Goal: Task Accomplishment & Management: Use online tool/utility

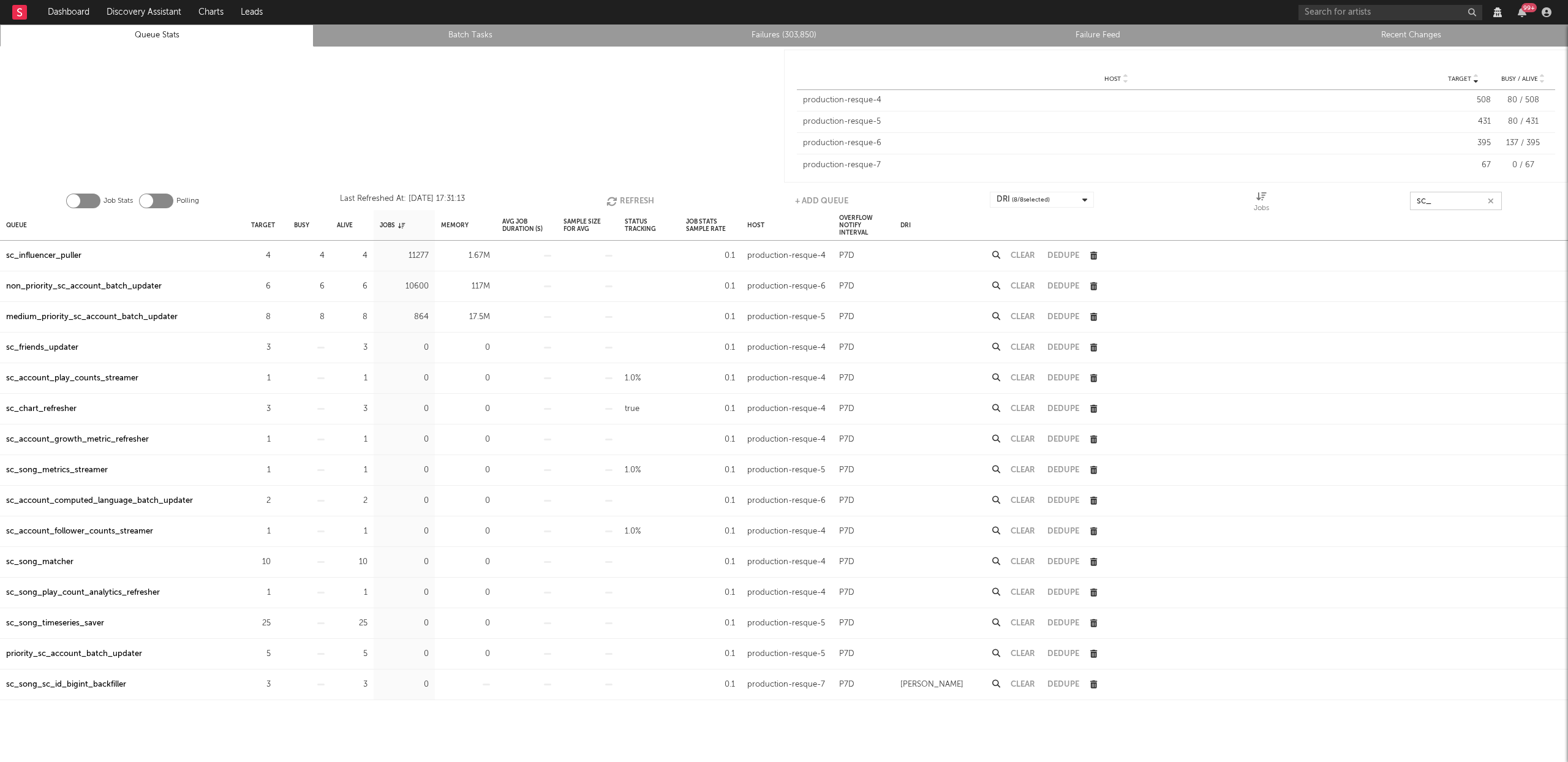
click at [1451, 198] on input "sc_" at bounding box center [1455, 200] width 92 height 18
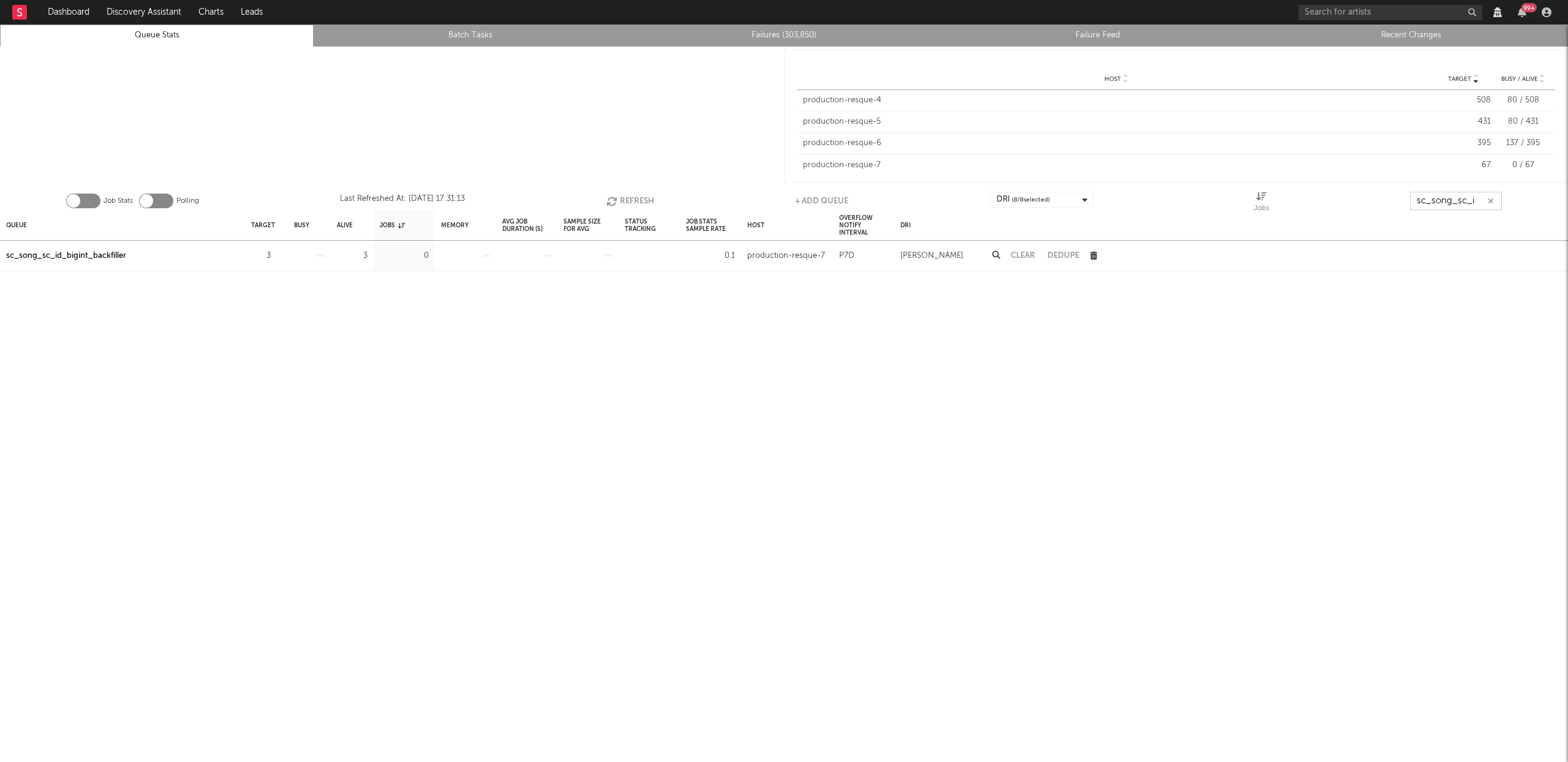
click at [648, 205] on button "Refresh" at bounding box center [630, 200] width 48 height 18
click at [627, 198] on button "Refresh" at bounding box center [632, 200] width 48 height 18
click at [641, 196] on button "Refresh" at bounding box center [633, 200] width 48 height 18
click at [97, 256] on div "sc_song_sc_id_bigint_backfiller" at bounding box center [65, 256] width 120 height 15
click at [630, 196] on button "Refresh" at bounding box center [632, 200] width 48 height 18
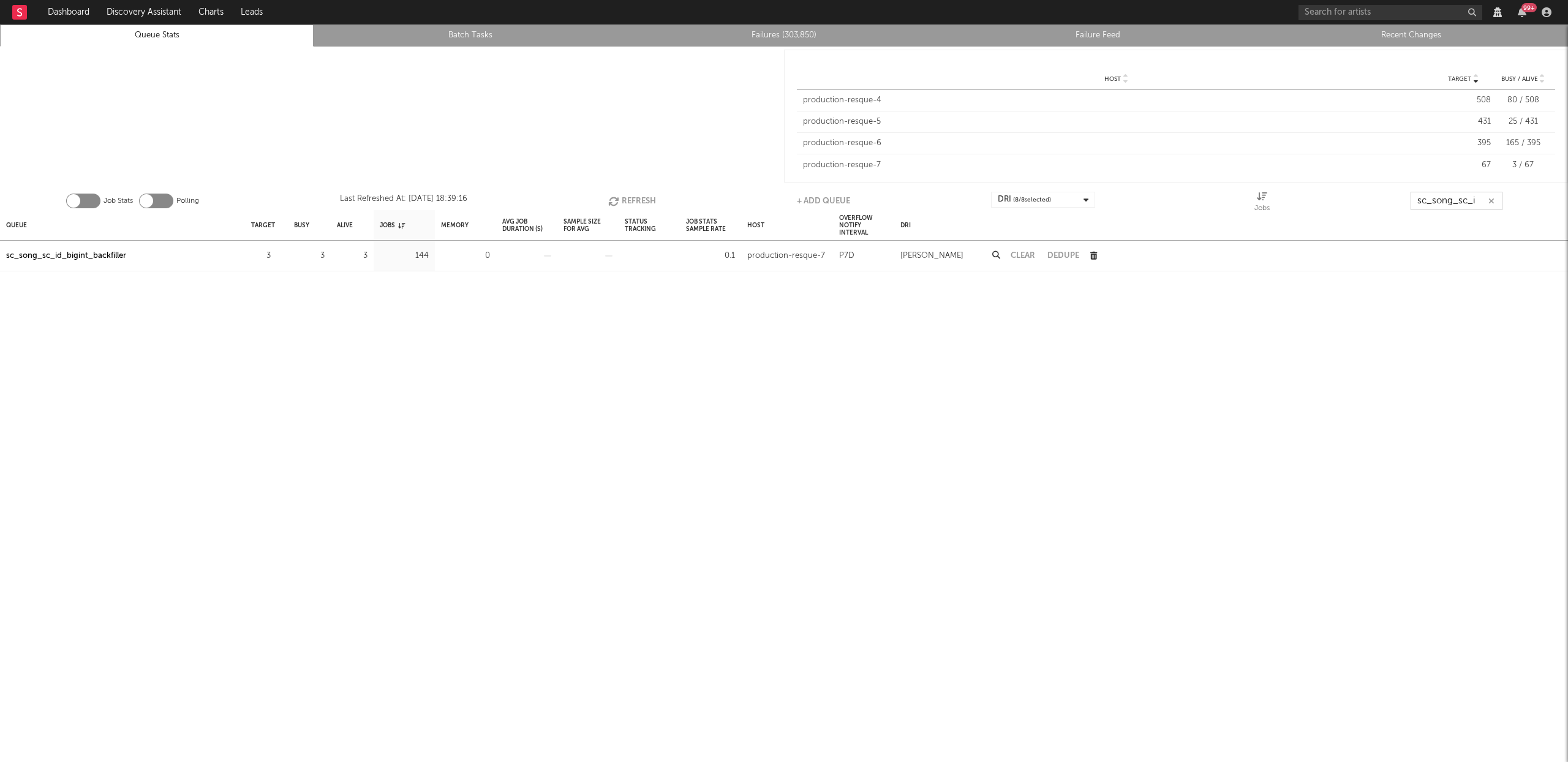
click at [1444, 195] on input "sc_song_sc_i" at bounding box center [1456, 200] width 92 height 18
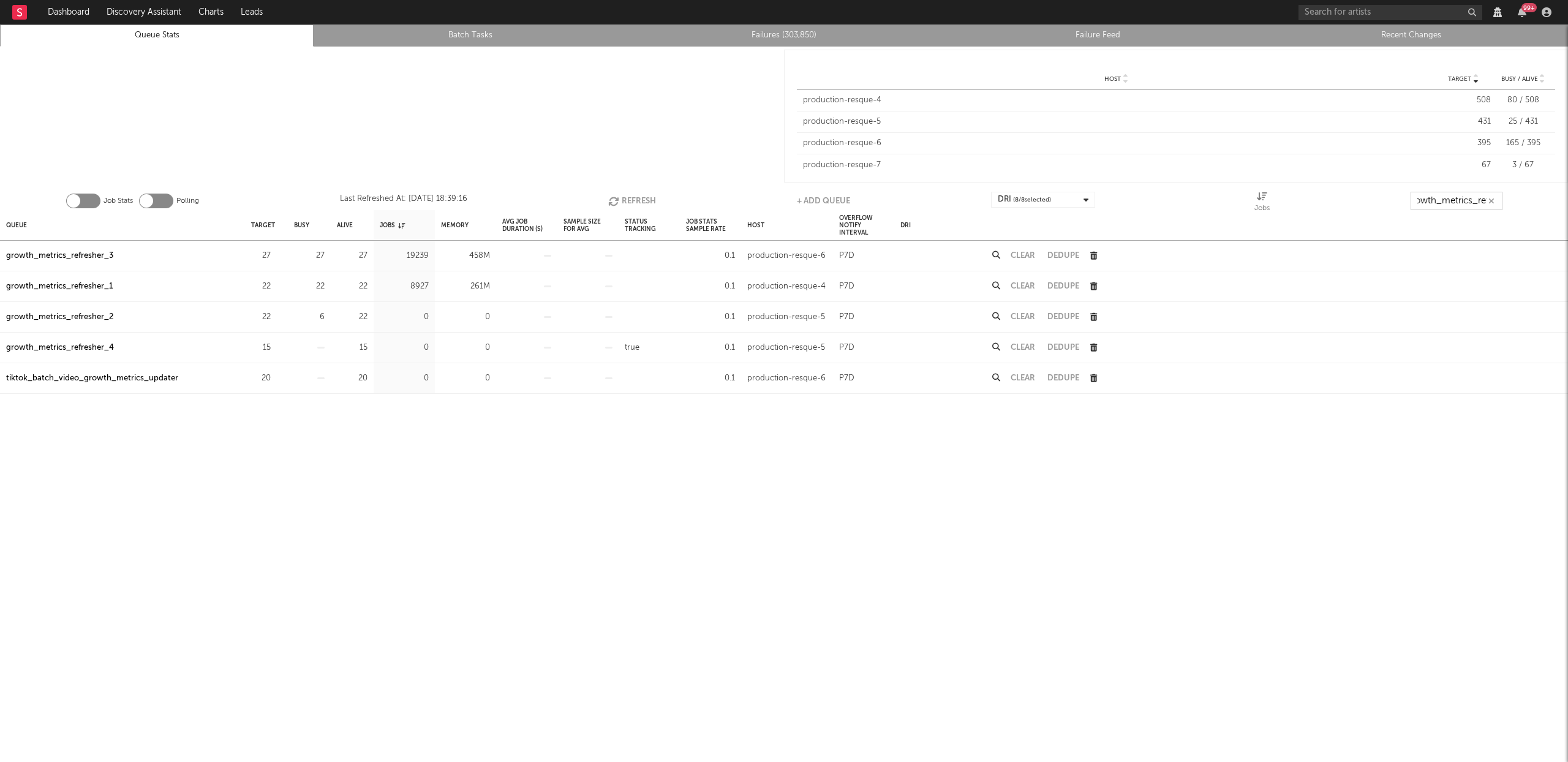
scroll to position [0, 14]
type input "growth_metrics_ref"
click at [19, 224] on div "Queue" at bounding box center [16, 225] width 21 height 26
click at [88, 252] on div "growth_metrics_refresher_1" at bounding box center [59, 256] width 107 height 15
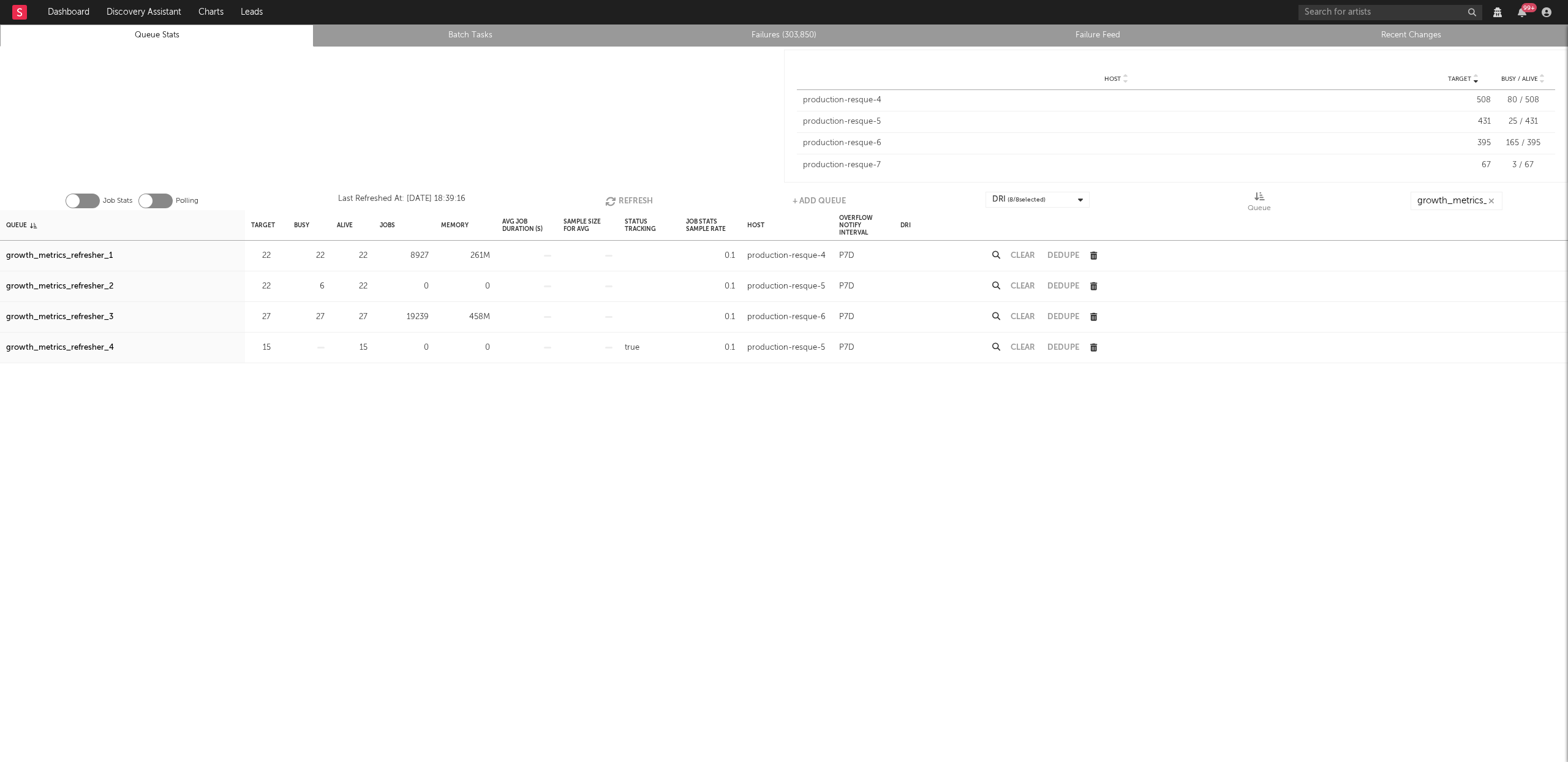
click at [83, 288] on div "growth_metrics_refresher_2" at bounding box center [60, 287] width 107 height 15
click at [93, 316] on div "growth_metrics_refresher_3" at bounding box center [60, 317] width 107 height 15
click at [627, 195] on button "Refresh" at bounding box center [629, 200] width 48 height 18
click at [626, 195] on button "Refresh" at bounding box center [629, 200] width 48 height 18
click at [625, 195] on button "Refresh" at bounding box center [629, 200] width 48 height 18
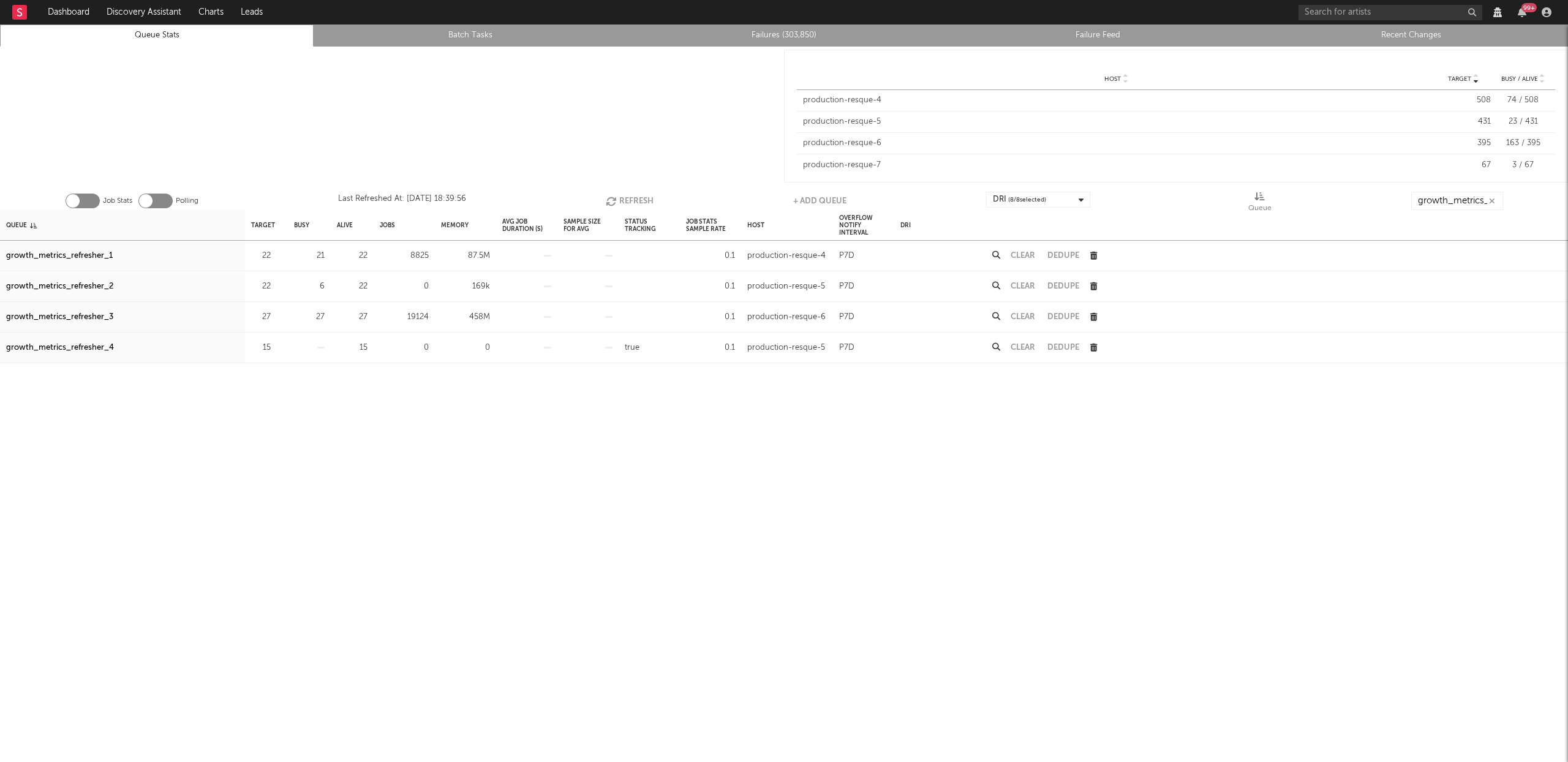
click at [625, 195] on button "Refresh" at bounding box center [630, 200] width 48 height 18
click at [635, 201] on button "Refresh" at bounding box center [630, 200] width 48 height 18
click at [278, 254] on icon "button" at bounding box center [277, 256] width 8 height 8
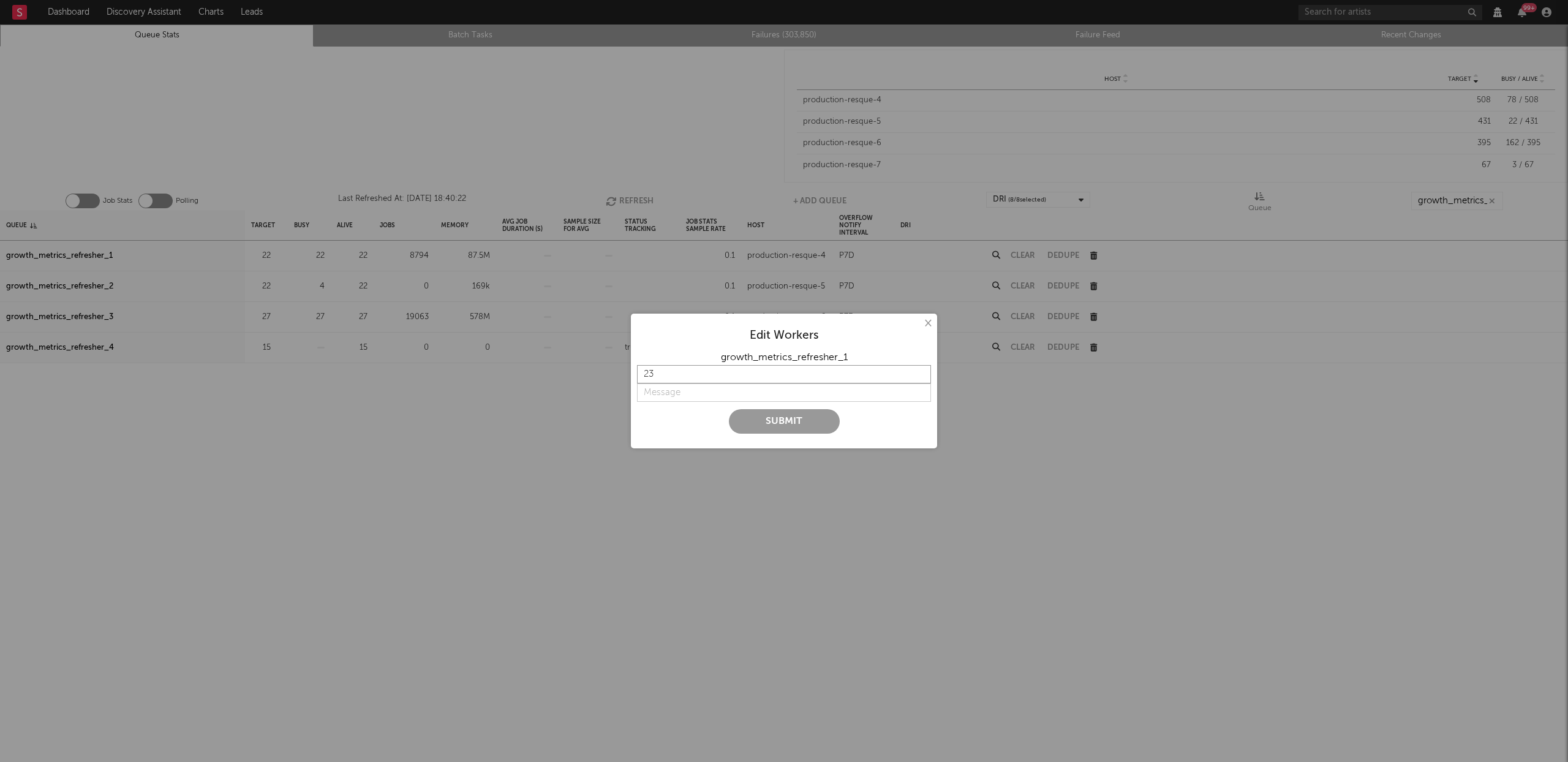
click at [920, 371] on input "23" at bounding box center [784, 374] width 294 height 18
click at [920, 371] on input "24" at bounding box center [784, 374] width 294 height 18
type input "25"
click at [920, 371] on input "25" at bounding box center [784, 374] width 294 height 18
click at [673, 389] on input "string" at bounding box center [784, 392] width 294 height 18
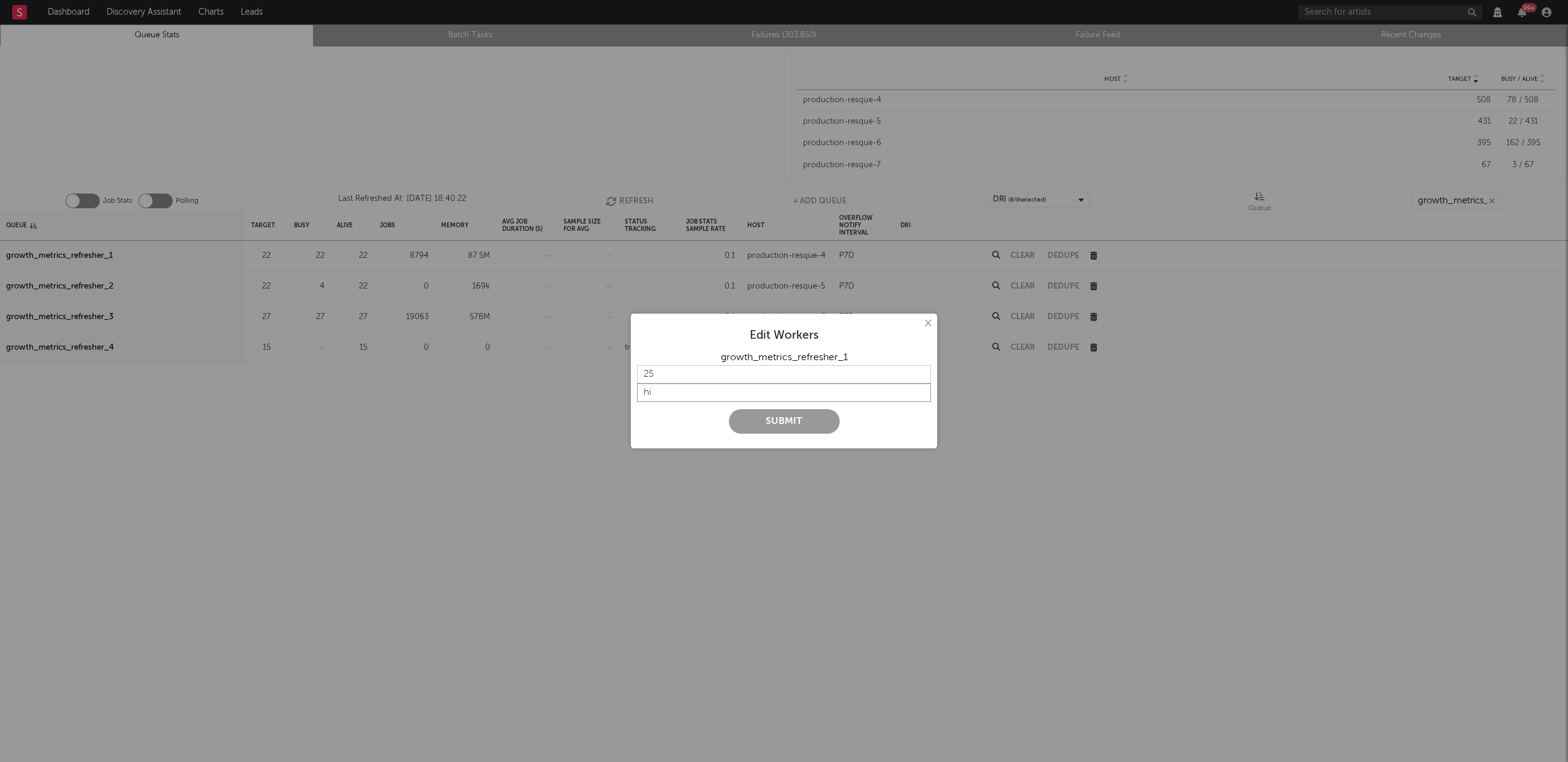
type input "h"
type input "m"
type input "higher concurrency"
click at [763, 422] on button "Submit" at bounding box center [784, 421] width 111 height 25
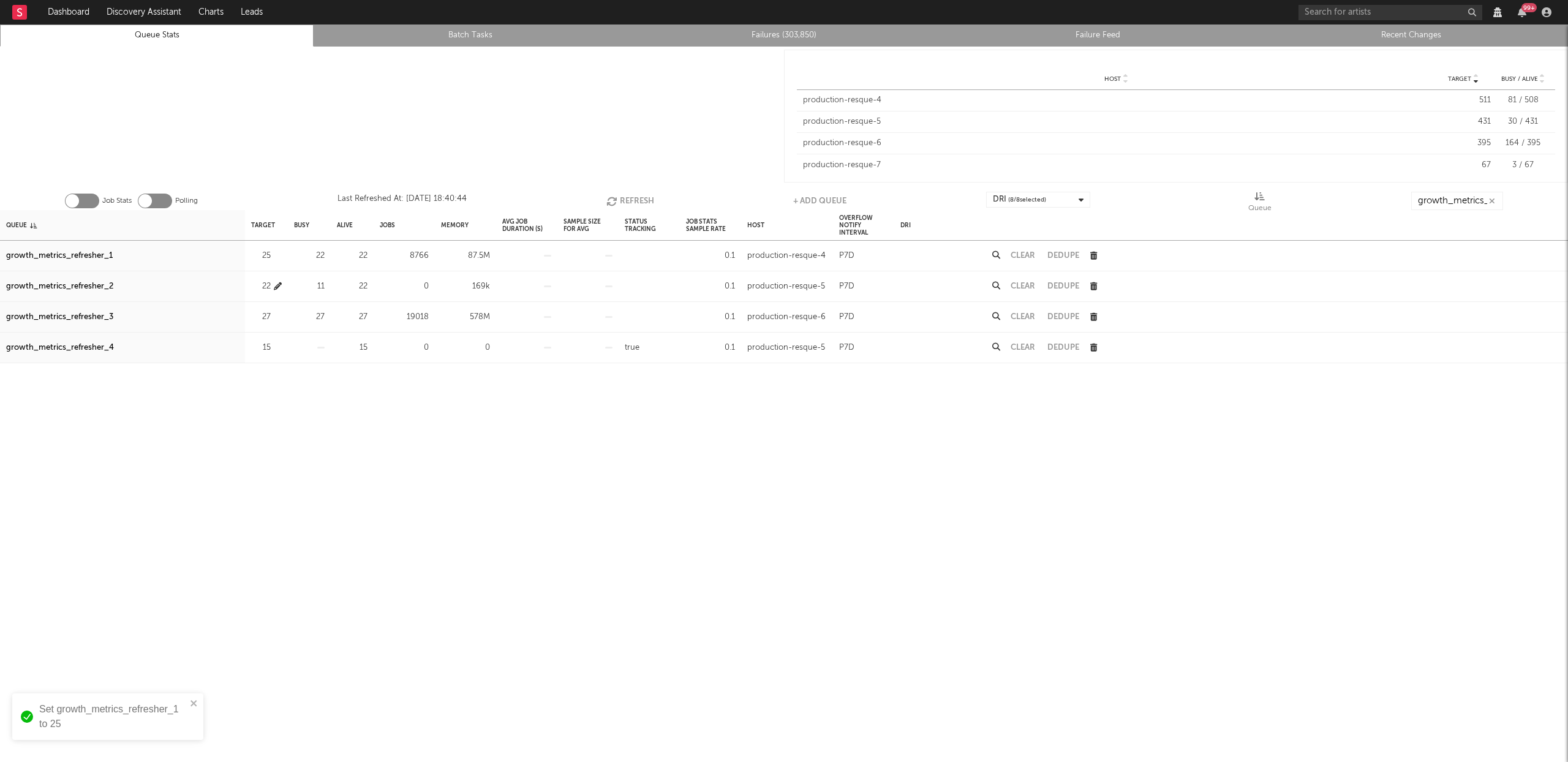
click at [278, 285] on icon "button" at bounding box center [277, 286] width 8 height 8
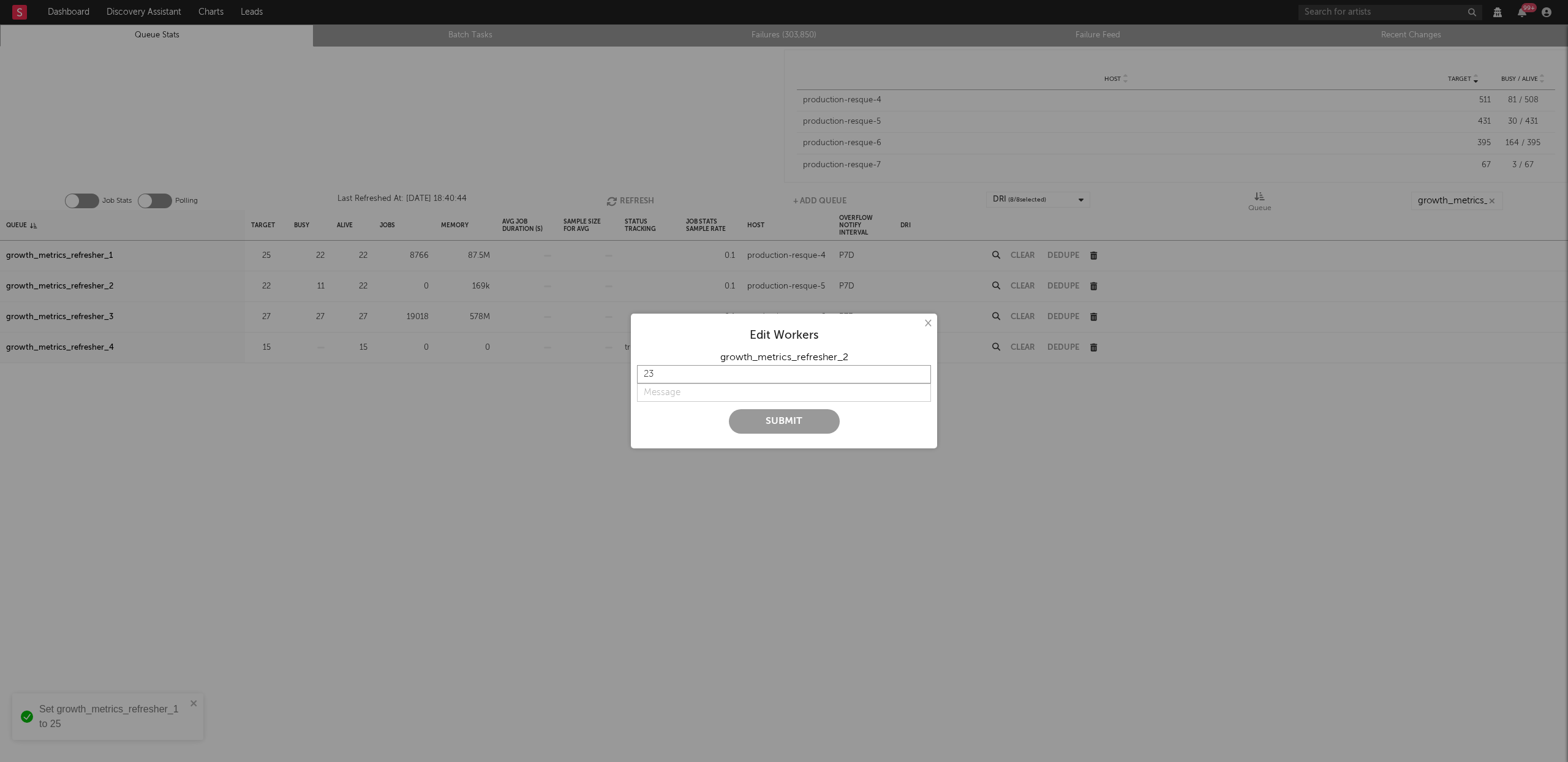
click at [920, 372] on input "23" at bounding box center [784, 374] width 294 height 18
click at [920, 372] on input "24" at bounding box center [784, 374] width 294 height 18
type input "25"
click at [920, 372] on input "25" at bounding box center [784, 374] width 294 height 18
click at [717, 397] on input "string" at bounding box center [784, 392] width 294 height 18
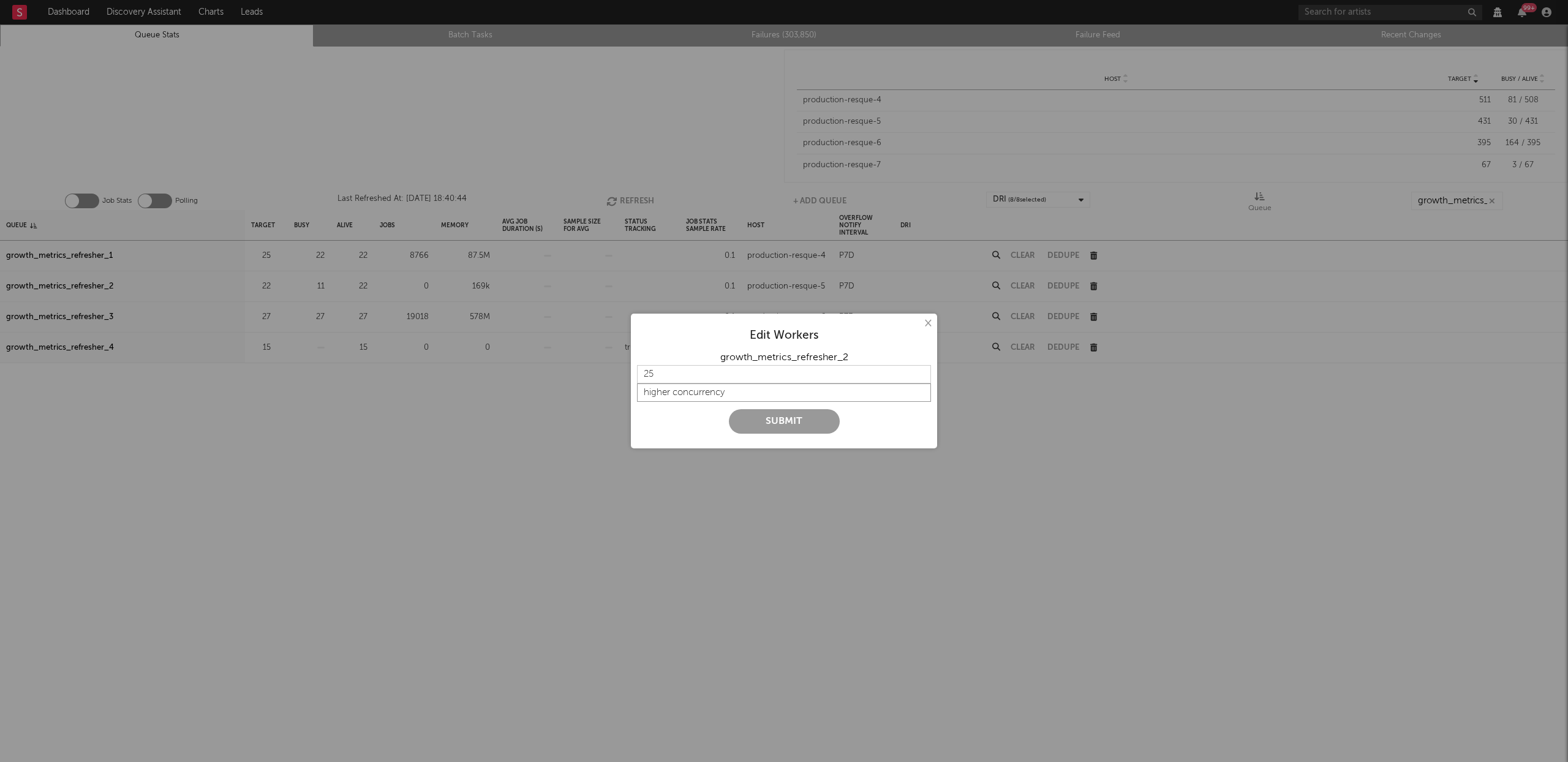
type input "higher concurrency"
click at [784, 424] on button "Submit" at bounding box center [784, 421] width 111 height 25
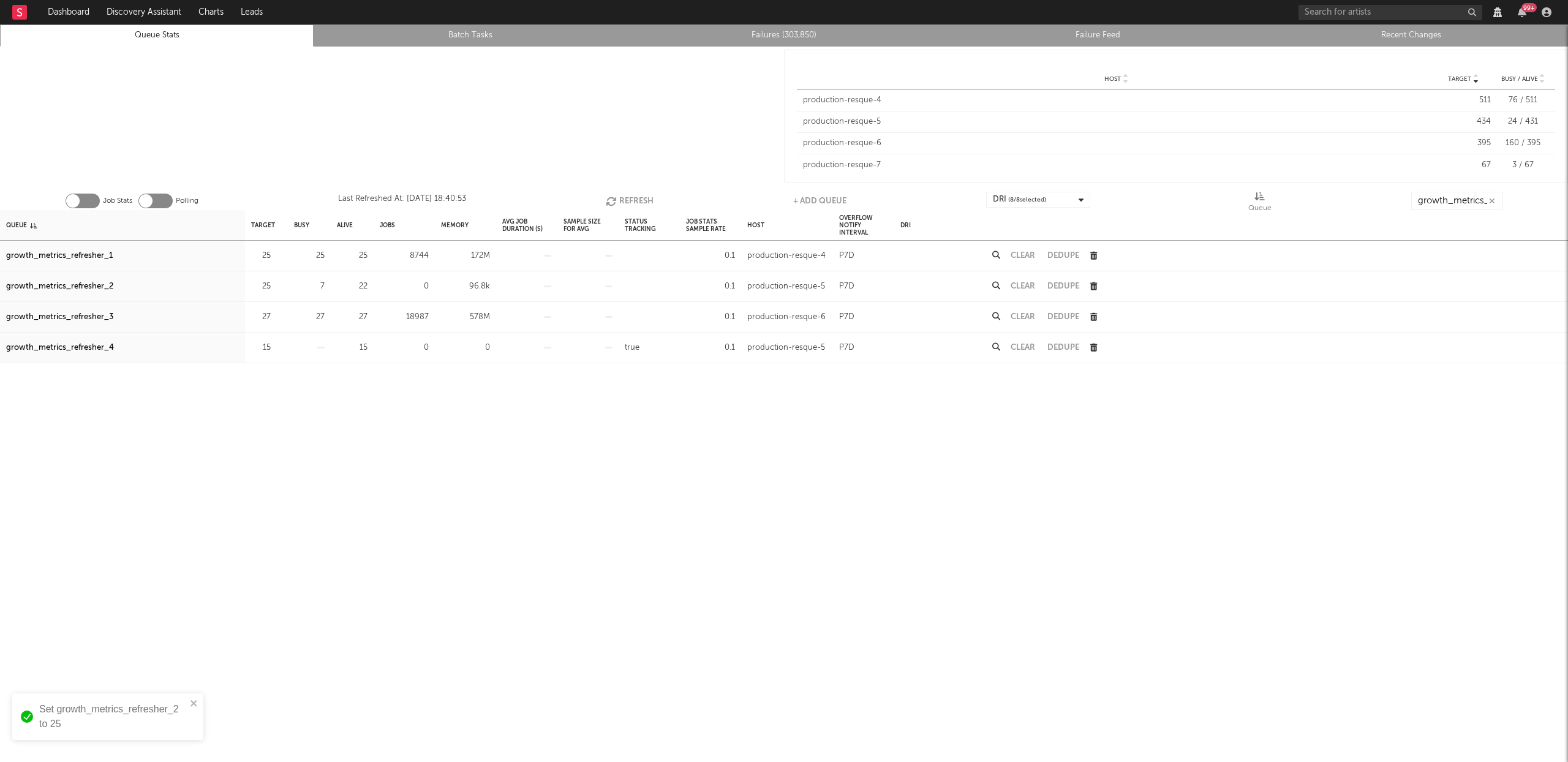
click at [641, 195] on button "Refresh" at bounding box center [630, 200] width 48 height 18
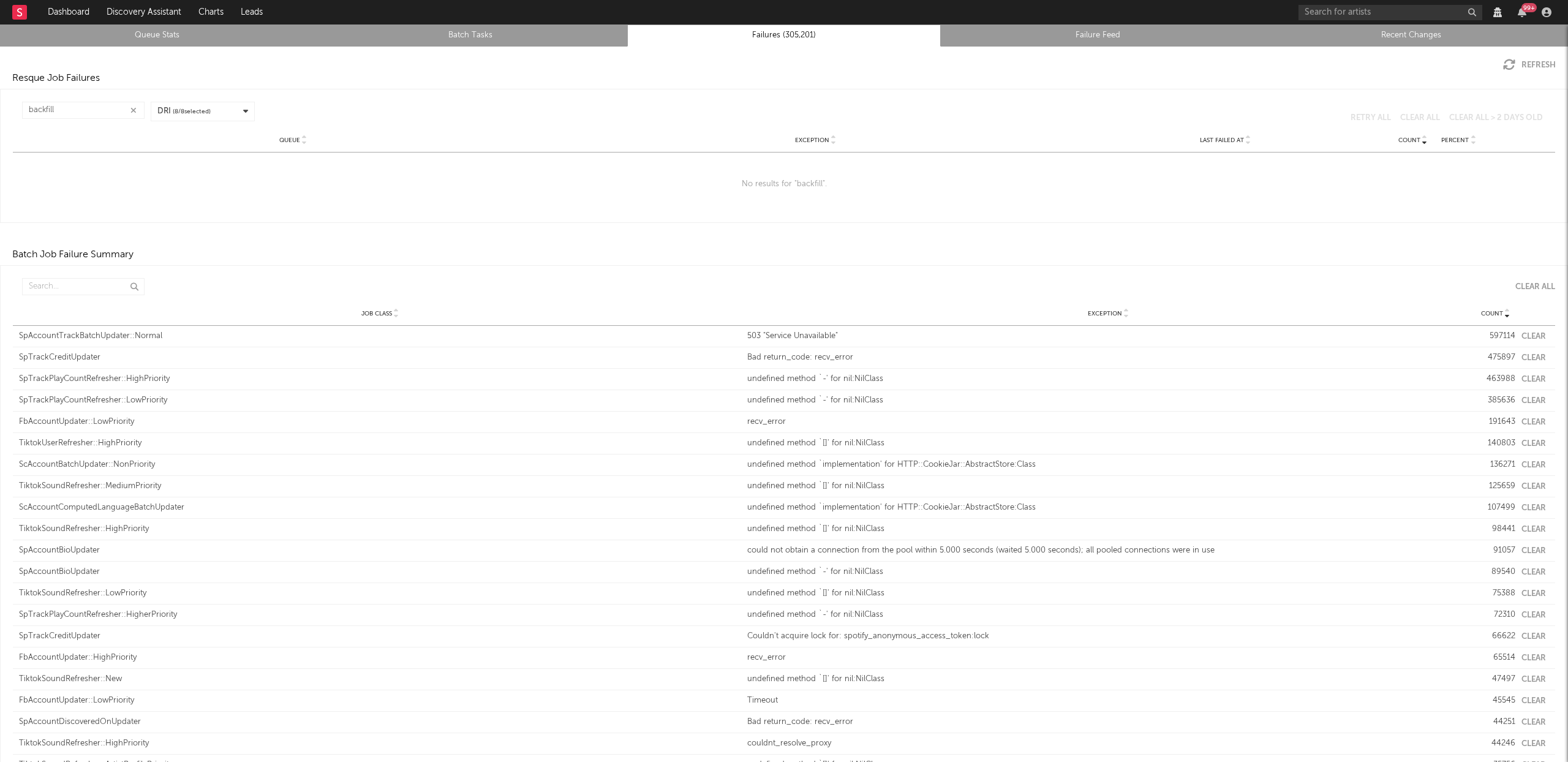
click at [155, 32] on link "Queue Stats" at bounding box center [156, 36] width 300 height 15
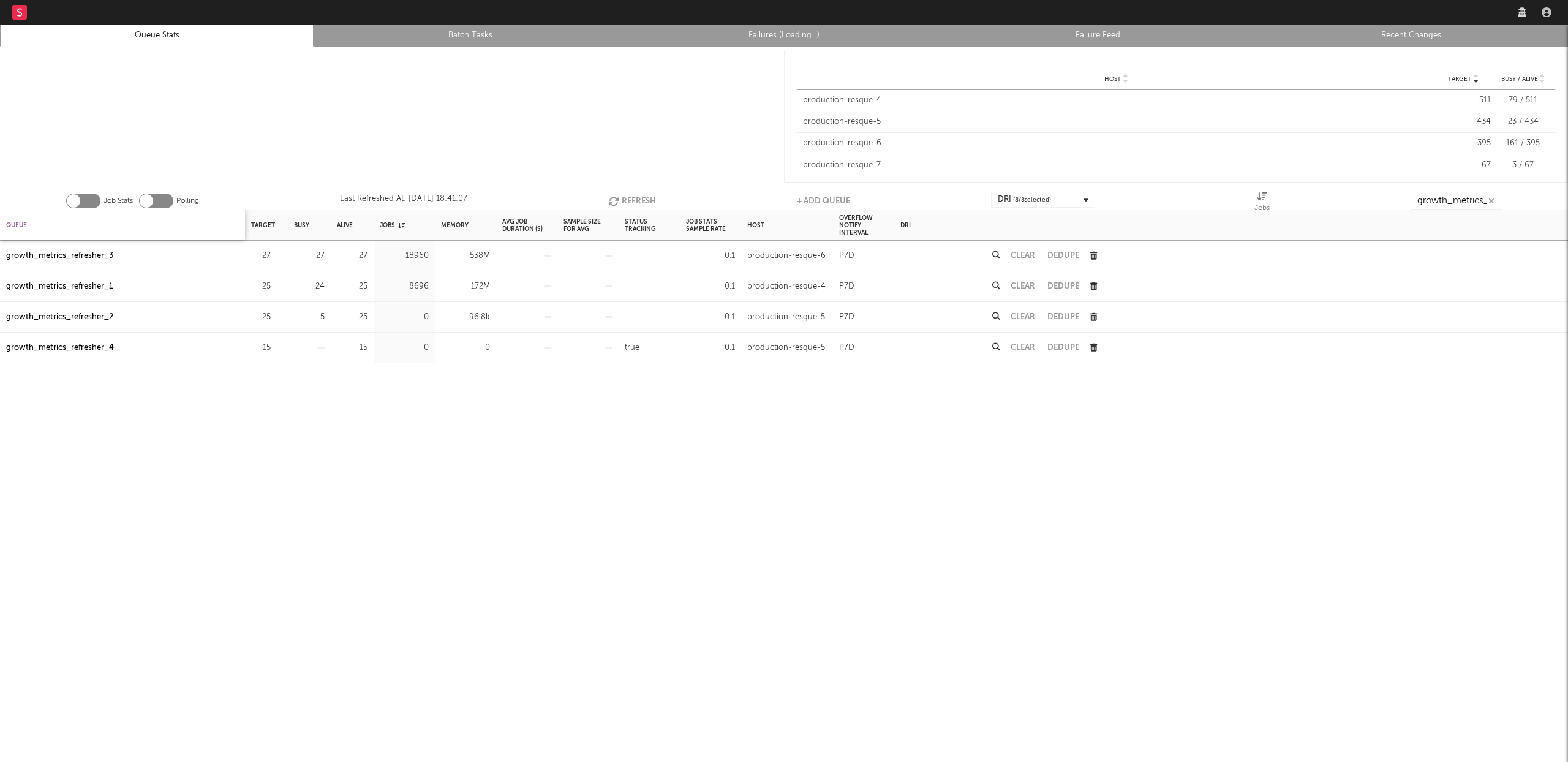
click at [20, 224] on div "Queue" at bounding box center [16, 225] width 21 height 26
click at [91, 252] on div "growth_metrics_refresher_1" at bounding box center [59, 256] width 107 height 15
click at [69, 318] on div "growth_metrics_refresher_3" at bounding box center [60, 317] width 107 height 15
click at [620, 195] on button "Refresh" at bounding box center [629, 200] width 48 height 18
click at [1455, 201] on input "growth_metrics_ref" at bounding box center [1456, 200] width 92 height 18
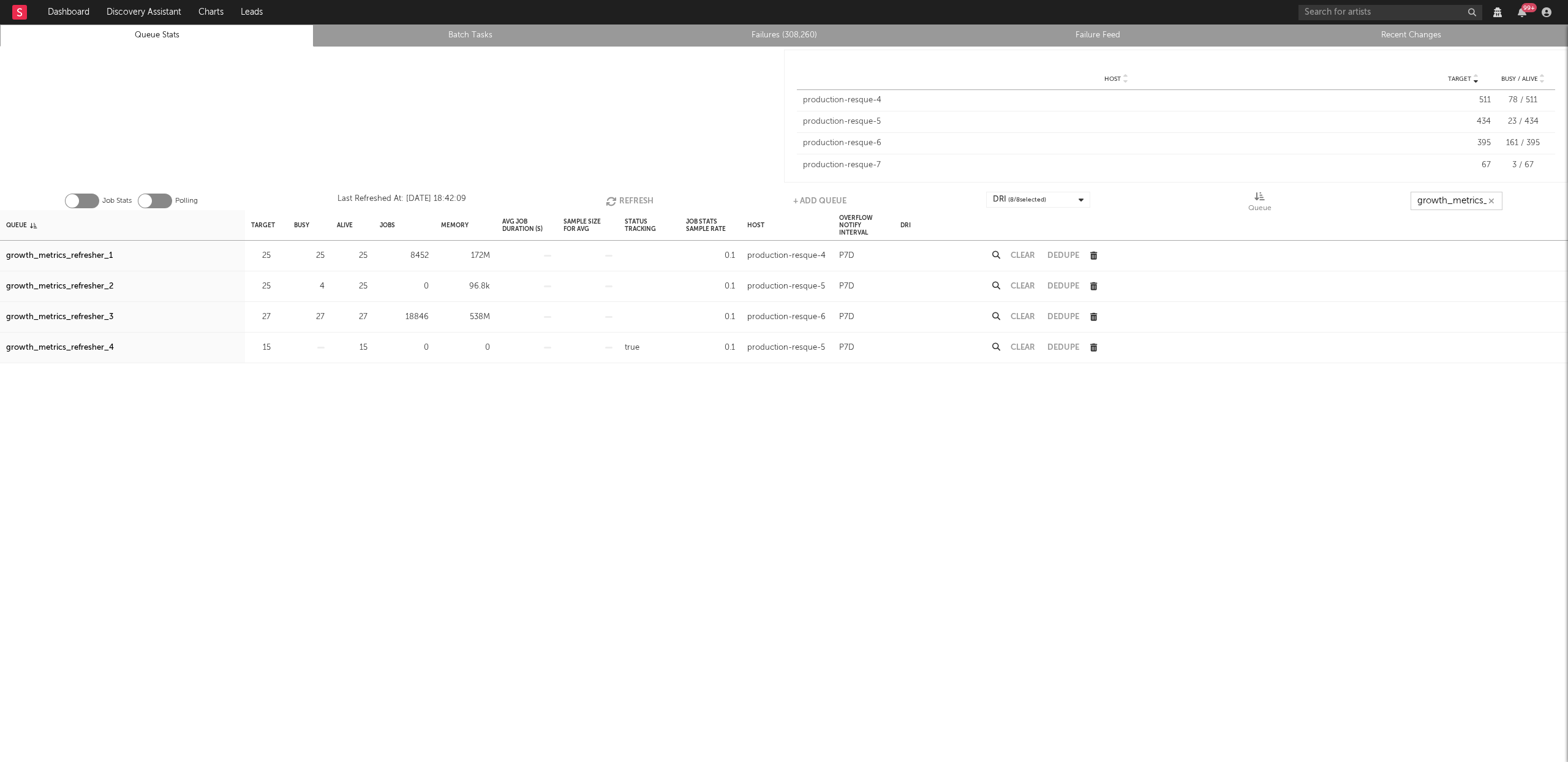
click at [1455, 201] on input "growth_metrics_ref" at bounding box center [1456, 200] width 92 height 18
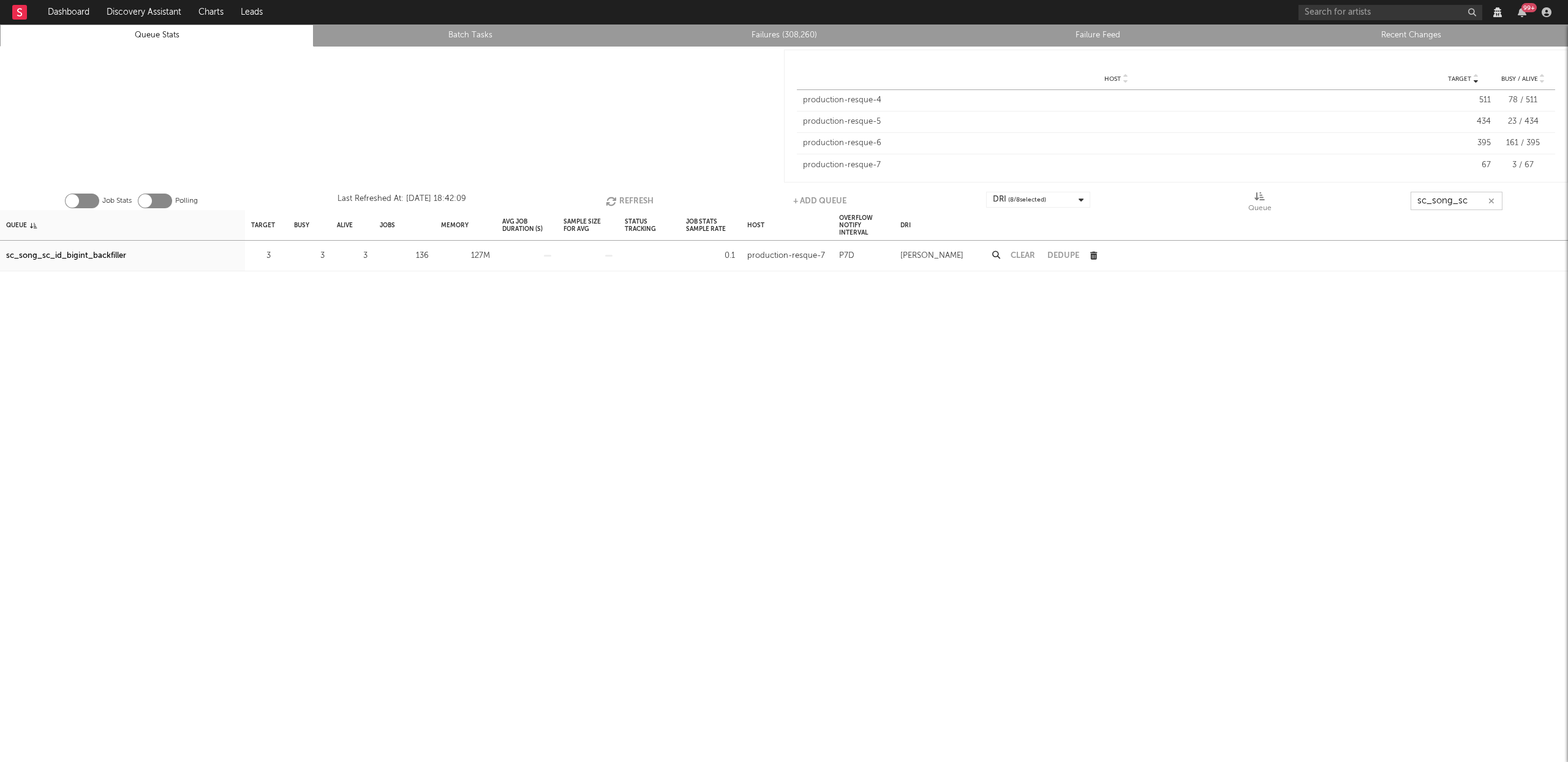
click at [624, 198] on button "Refresh" at bounding box center [630, 200] width 48 height 18
click at [91, 255] on div "sc_song_sc_id_bigint_backfiller" at bounding box center [65, 256] width 120 height 15
click at [625, 198] on button "Refresh" at bounding box center [629, 200] width 48 height 18
click at [635, 197] on button "Refresh" at bounding box center [630, 200] width 48 height 18
click at [626, 200] on button "Refresh" at bounding box center [629, 200] width 48 height 18
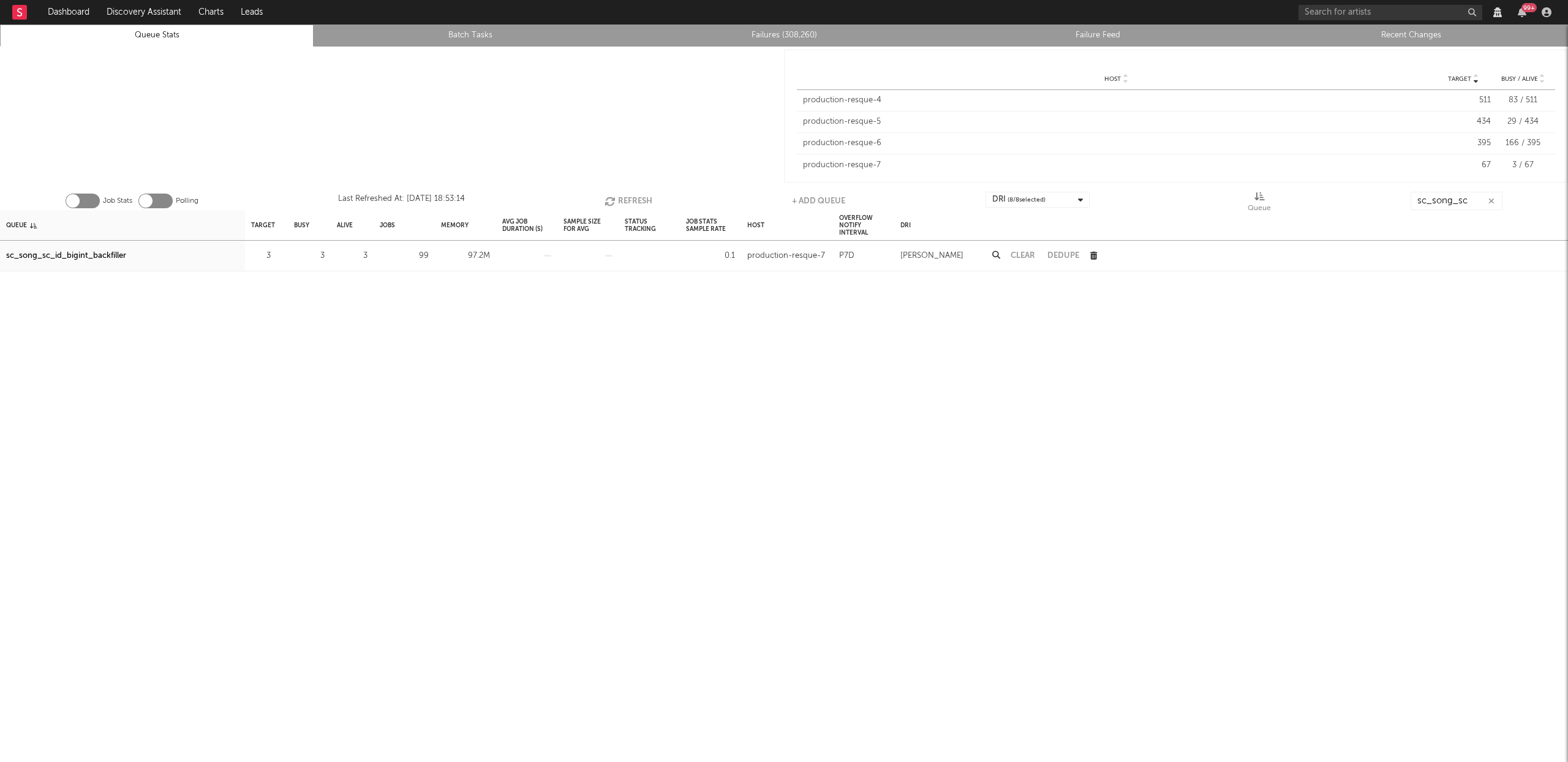
click at [627, 198] on button "Refresh" at bounding box center [628, 200] width 48 height 18
click at [626, 198] on button "Refresh" at bounding box center [628, 200] width 48 height 18
click at [613, 201] on icon "button" at bounding box center [612, 201] width 14 height 10
click at [642, 206] on button "Refresh" at bounding box center [630, 200] width 48 height 18
click at [621, 200] on button "Refresh" at bounding box center [629, 200] width 48 height 18
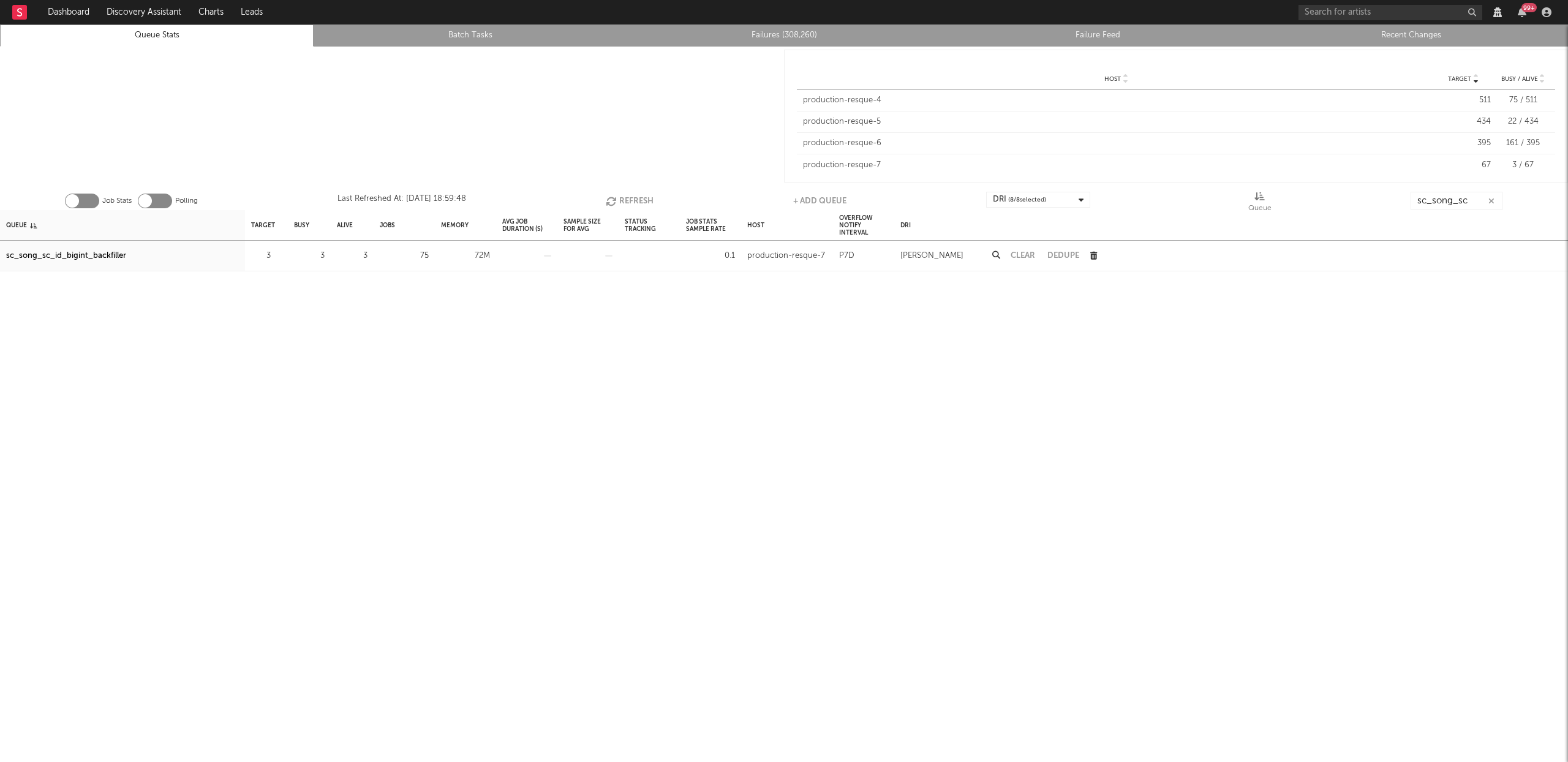
click at [620, 198] on button "Refresh" at bounding box center [630, 200] width 48 height 18
click at [616, 198] on button "Refresh" at bounding box center [629, 200] width 48 height 18
click at [606, 198] on icon "button" at bounding box center [613, 201] width 14 height 10
click at [630, 194] on button "Refresh" at bounding box center [630, 200] width 48 height 18
click at [627, 197] on button "Refresh" at bounding box center [629, 200] width 48 height 18
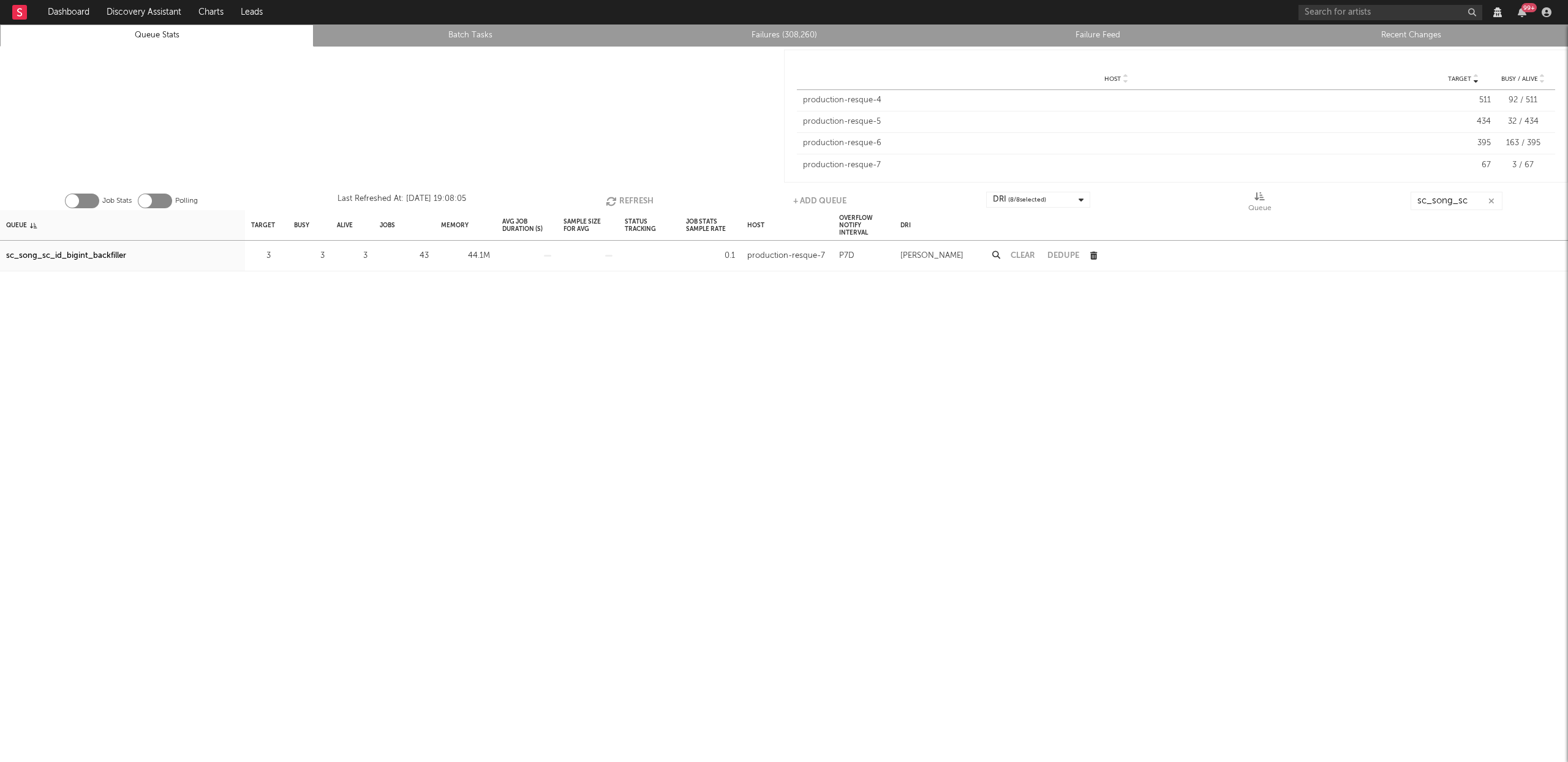
click at [627, 197] on button "Refresh" at bounding box center [630, 200] width 48 height 18
click at [631, 197] on button "Refresh" at bounding box center [630, 200] width 48 height 18
click at [619, 196] on button "Refresh" at bounding box center [629, 200] width 48 height 18
click at [628, 193] on button "Refresh" at bounding box center [630, 200] width 48 height 18
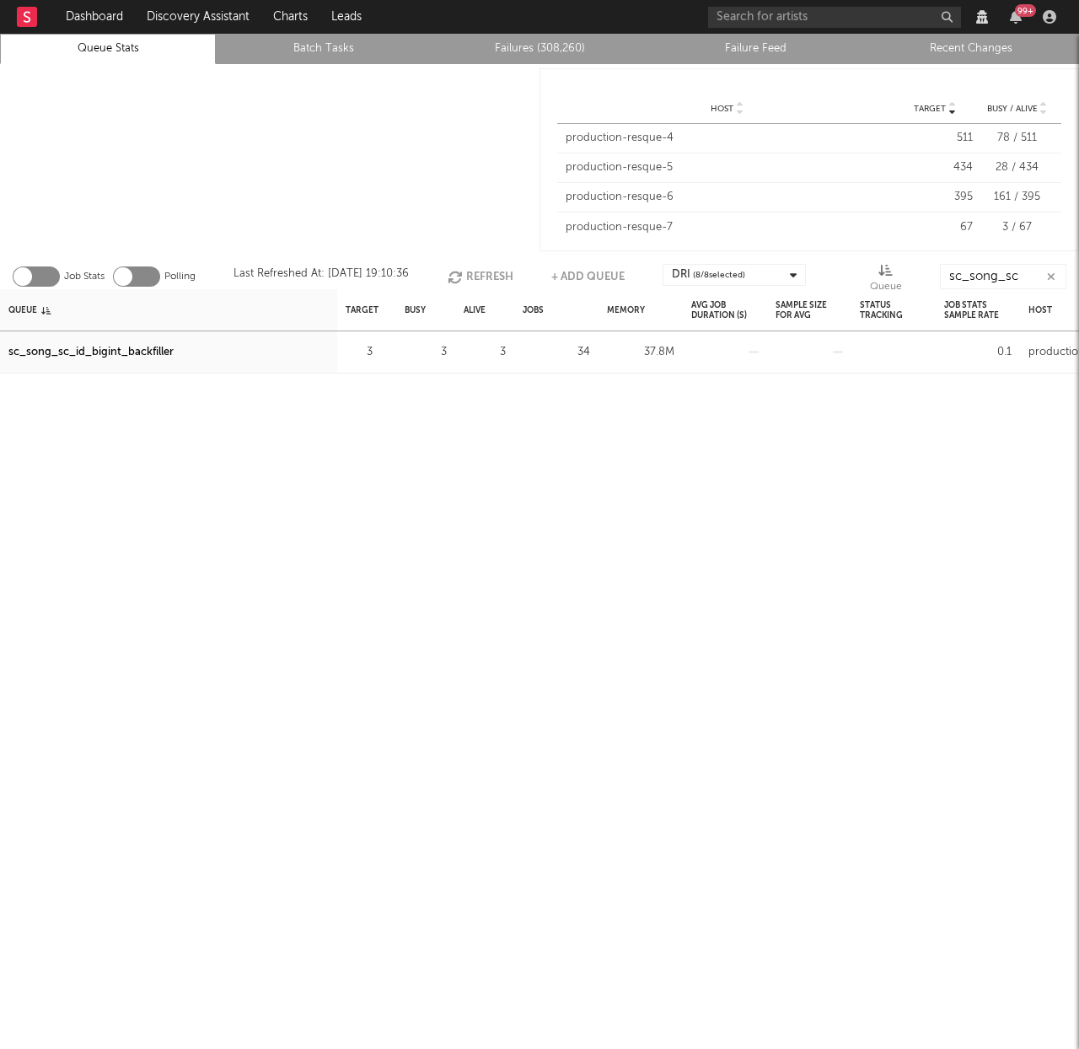
click at [485, 270] on button "Refresh" at bounding box center [481, 276] width 66 height 25
click at [486, 277] on button "Refresh" at bounding box center [479, 276] width 66 height 25
click at [453, 273] on icon "button" at bounding box center [455, 277] width 19 height 14
click at [453, 273] on icon "button" at bounding box center [456, 277] width 19 height 14
click at [386, 577] on div "Queue Target Busy Alive Jobs Memory Avg Job Duration (s) Sample Size For Avg St…" at bounding box center [539, 669] width 1079 height 760
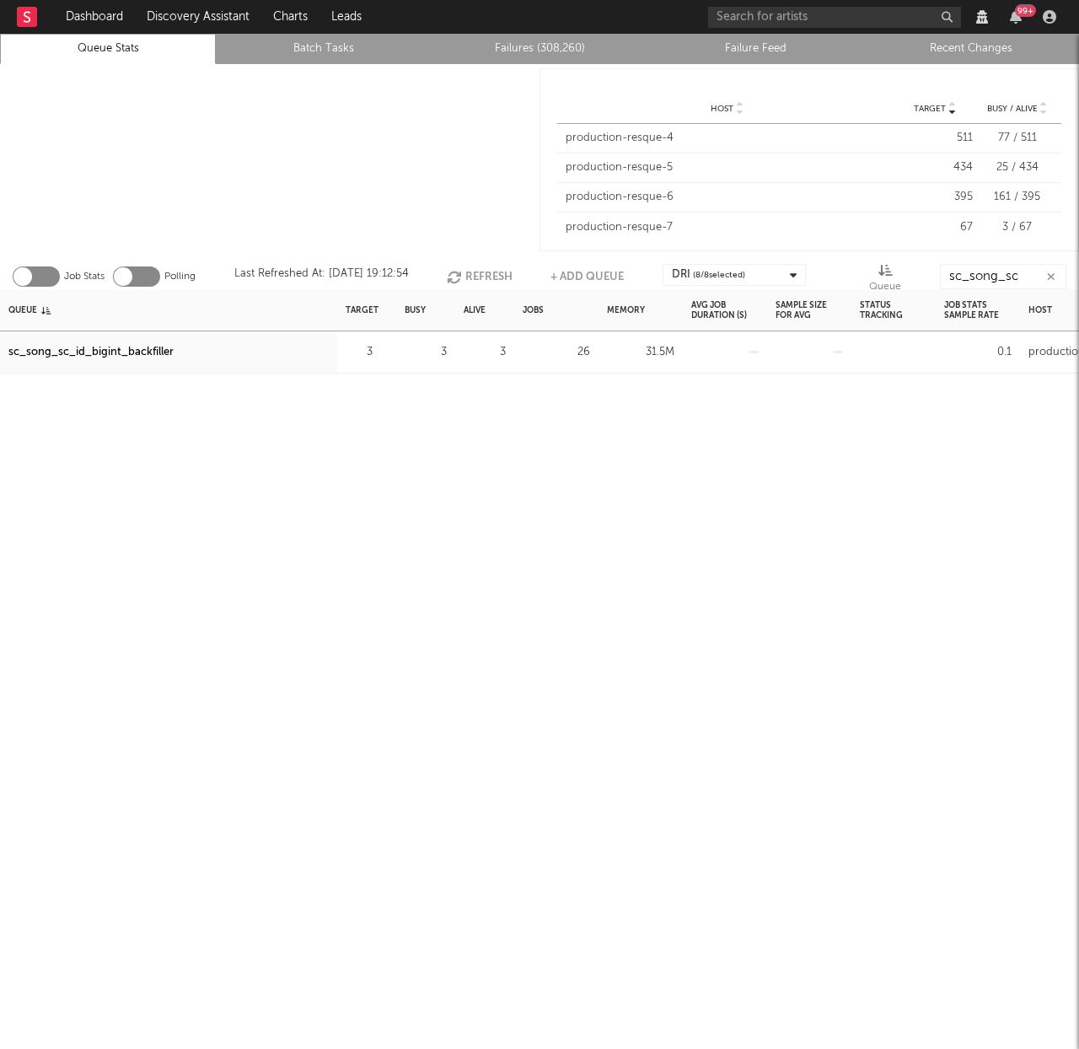
click at [471, 274] on button "Refresh" at bounding box center [480, 276] width 66 height 25
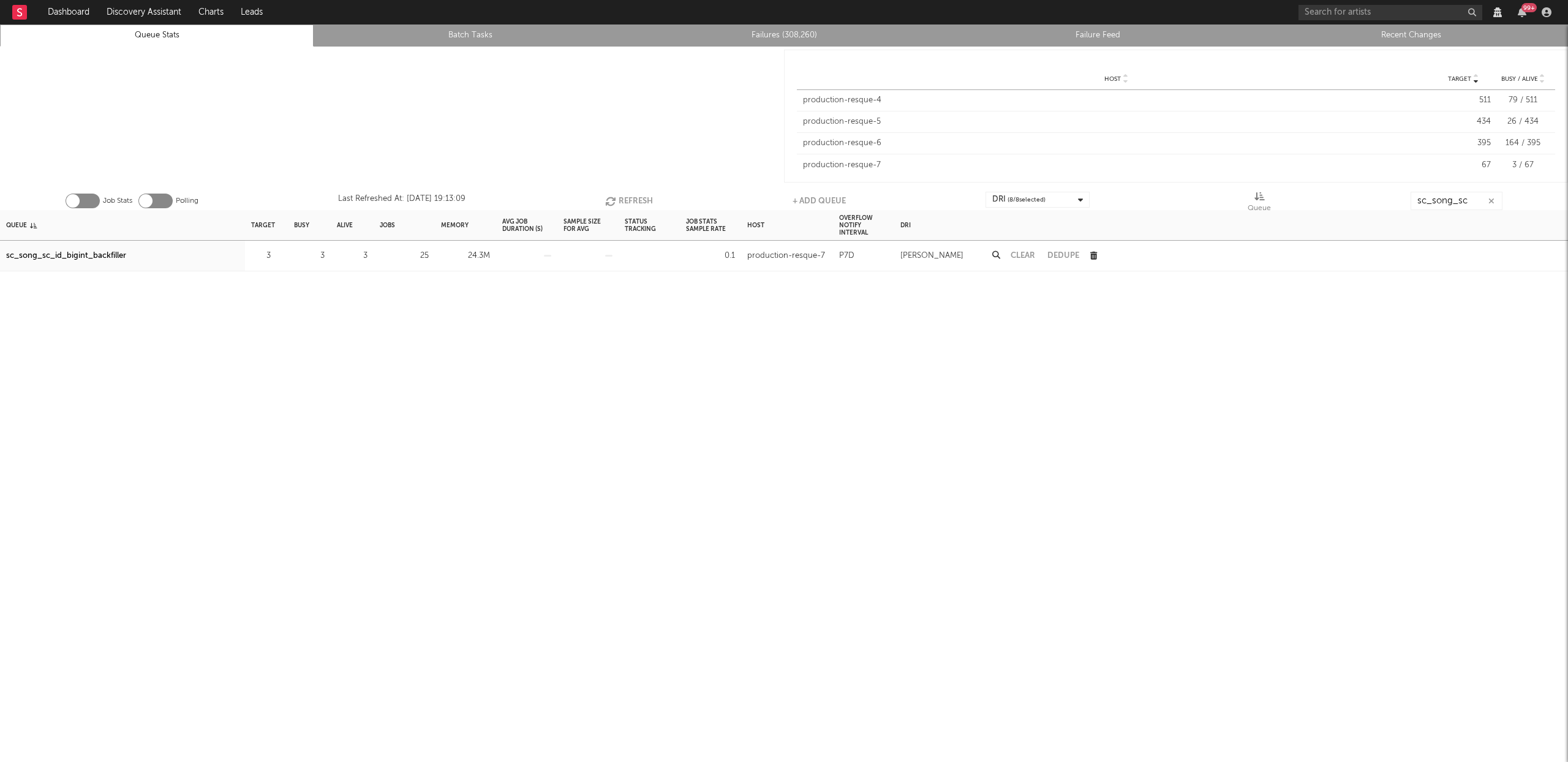
click at [625, 201] on button "Refresh" at bounding box center [629, 200] width 48 height 18
click at [620, 198] on button "Refresh" at bounding box center [628, 200] width 48 height 18
click at [631, 194] on button "Refresh" at bounding box center [628, 200] width 48 height 18
click at [620, 197] on button "Refresh" at bounding box center [629, 200] width 48 height 18
click at [620, 198] on button "Refresh" at bounding box center [630, 200] width 48 height 18
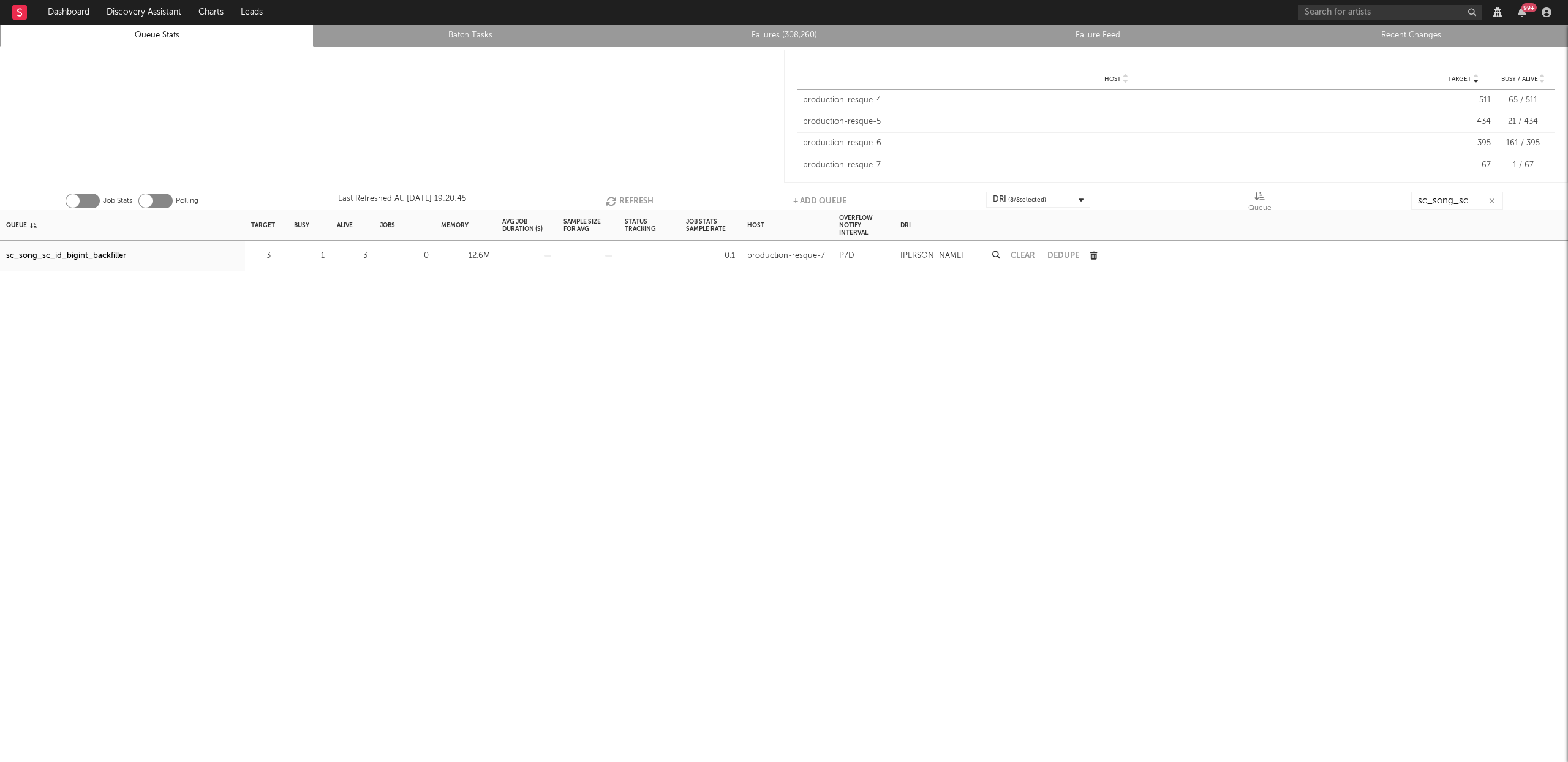
click at [626, 199] on button "Refresh" at bounding box center [630, 200] width 48 height 18
click at [623, 200] on button "Refresh" at bounding box center [627, 200] width 48 height 18
click at [1479, 203] on input "sc_song_sc" at bounding box center [1456, 200] width 92 height 18
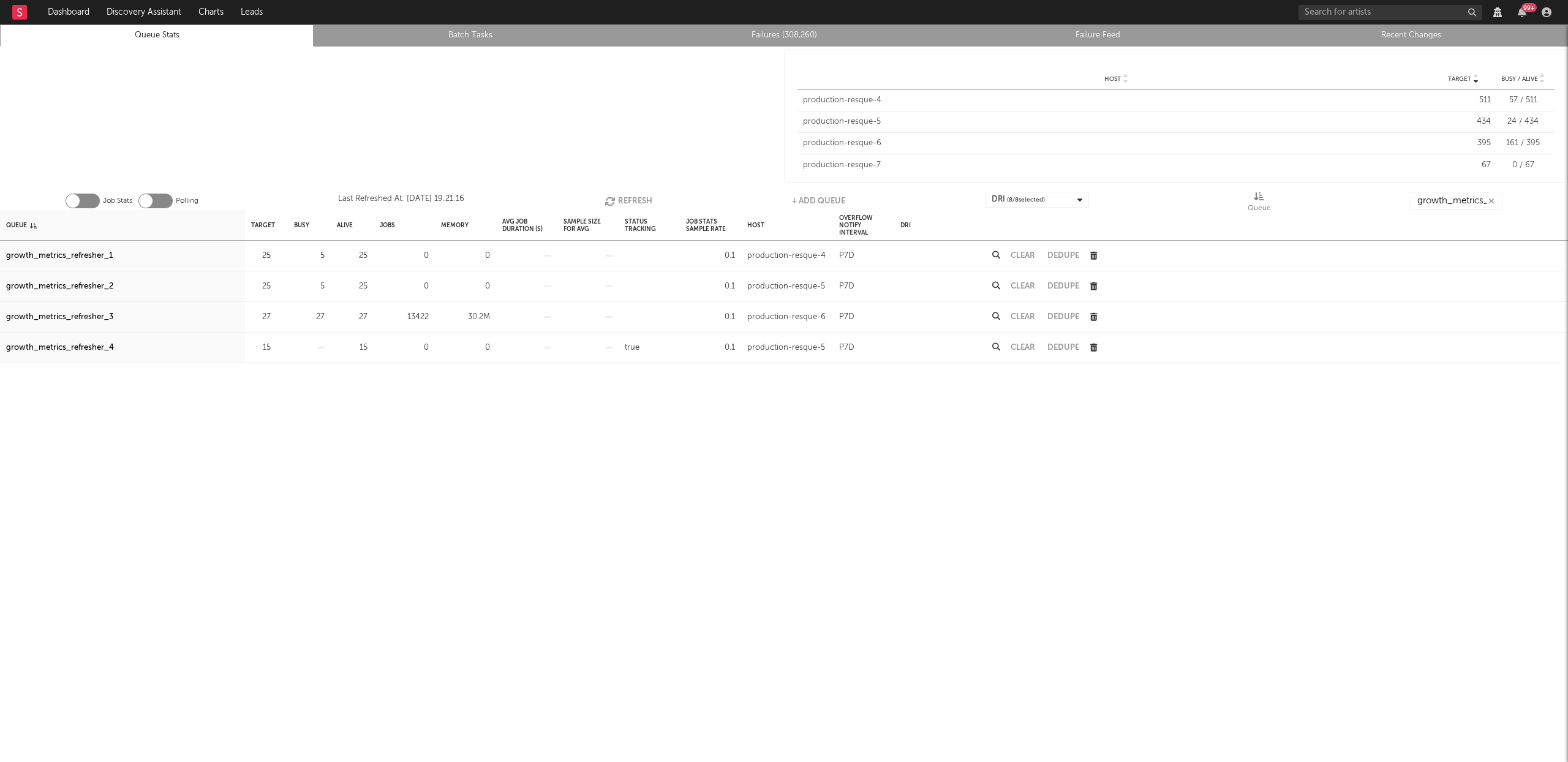
click at [94, 321] on div "growth_metrics_refresher_3" at bounding box center [60, 317] width 107 height 15
click at [626, 200] on button "Refresh" at bounding box center [628, 200] width 48 height 18
click at [626, 200] on button "Refresh" at bounding box center [629, 200] width 48 height 18
click at [626, 200] on button "Refresh" at bounding box center [628, 200] width 48 height 18
click at [626, 200] on button "Refresh" at bounding box center [629, 200] width 48 height 18
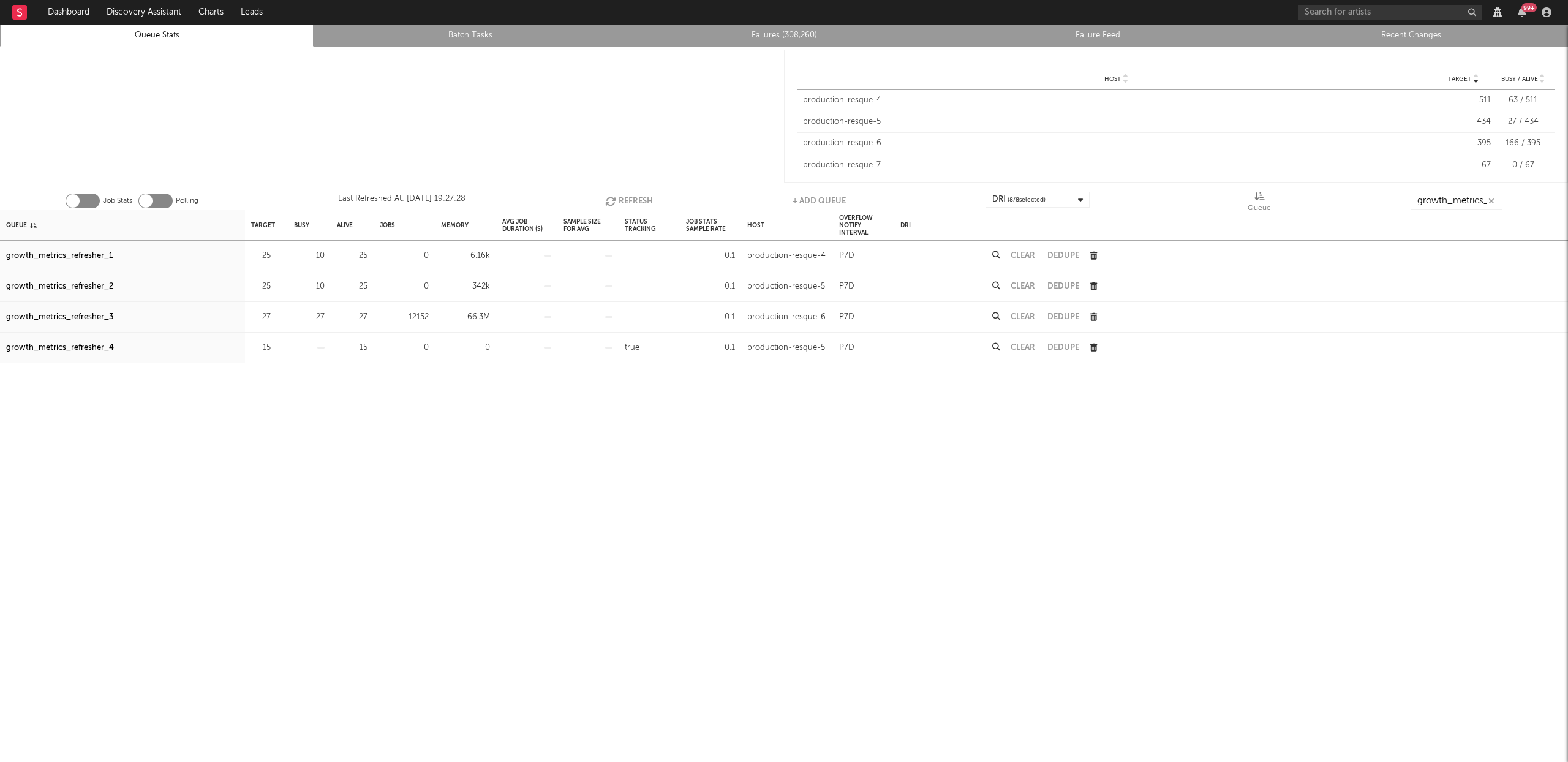
click at [623, 198] on button "Refresh" at bounding box center [629, 200] width 48 height 18
click at [635, 197] on button "Refresh" at bounding box center [629, 200] width 48 height 18
click at [628, 195] on button "Refresh" at bounding box center [630, 200] width 48 height 18
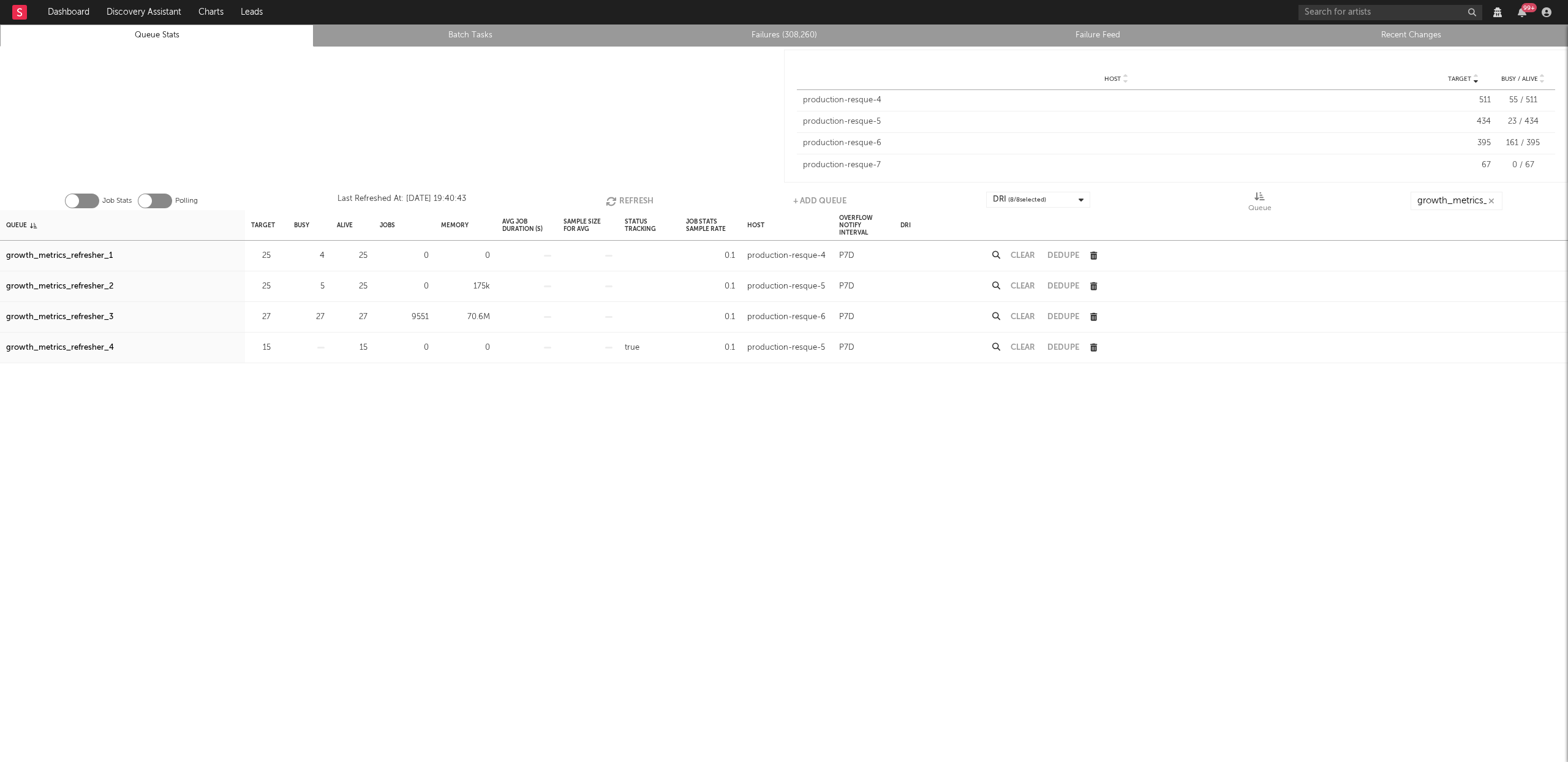
click at [618, 198] on button "Refresh" at bounding box center [630, 200] width 48 height 18
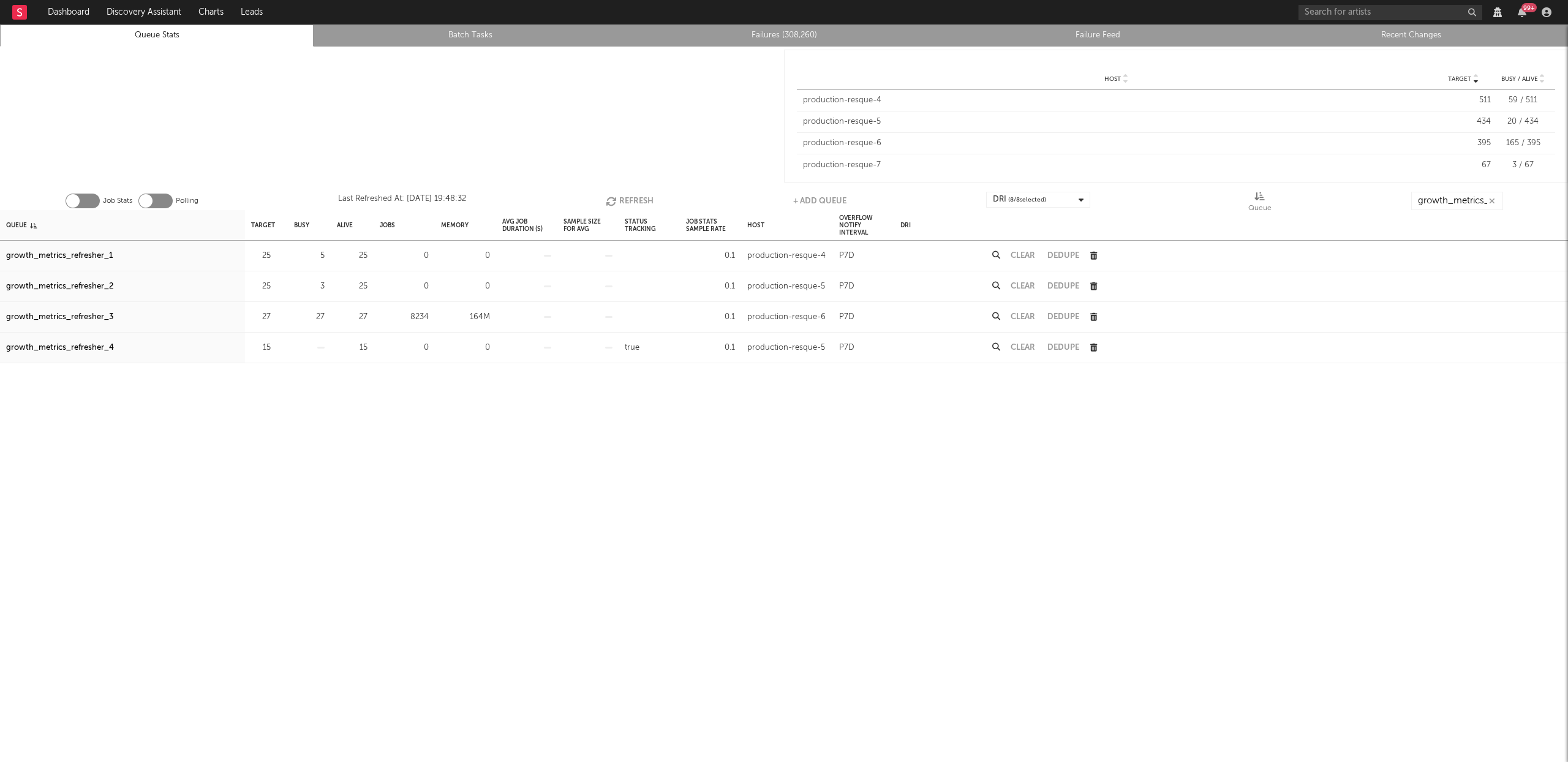
click at [618, 198] on button "Refresh" at bounding box center [630, 200] width 48 height 18
click at [635, 198] on button "Refresh" at bounding box center [630, 200] width 48 height 18
click at [1460, 198] on input "growth_metrics_ref" at bounding box center [1457, 200] width 92 height 18
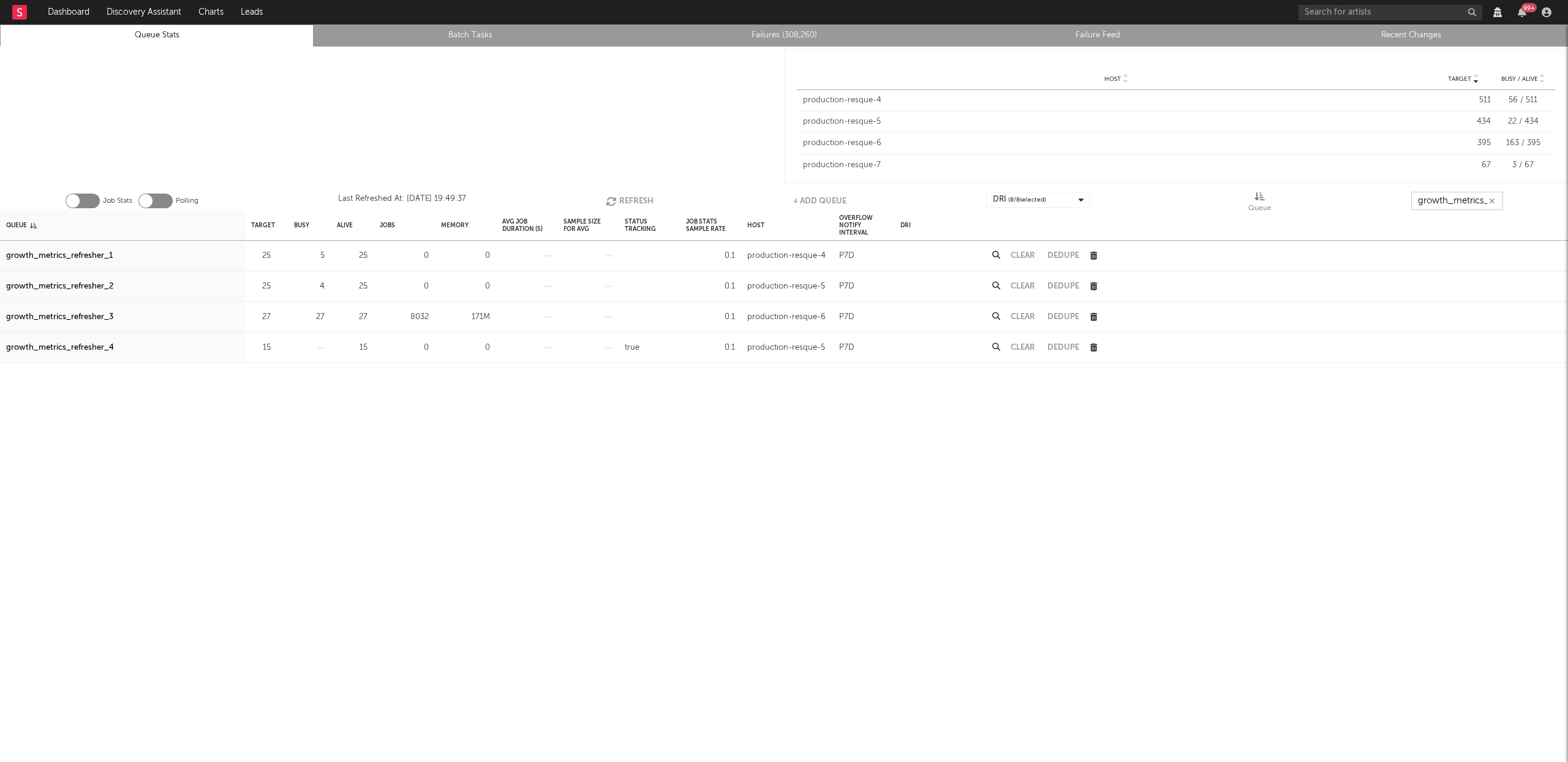
click at [1461, 199] on input "growth_metrics_ref" at bounding box center [1457, 200] width 92 height 18
type input "growth_mscetrics_ref"
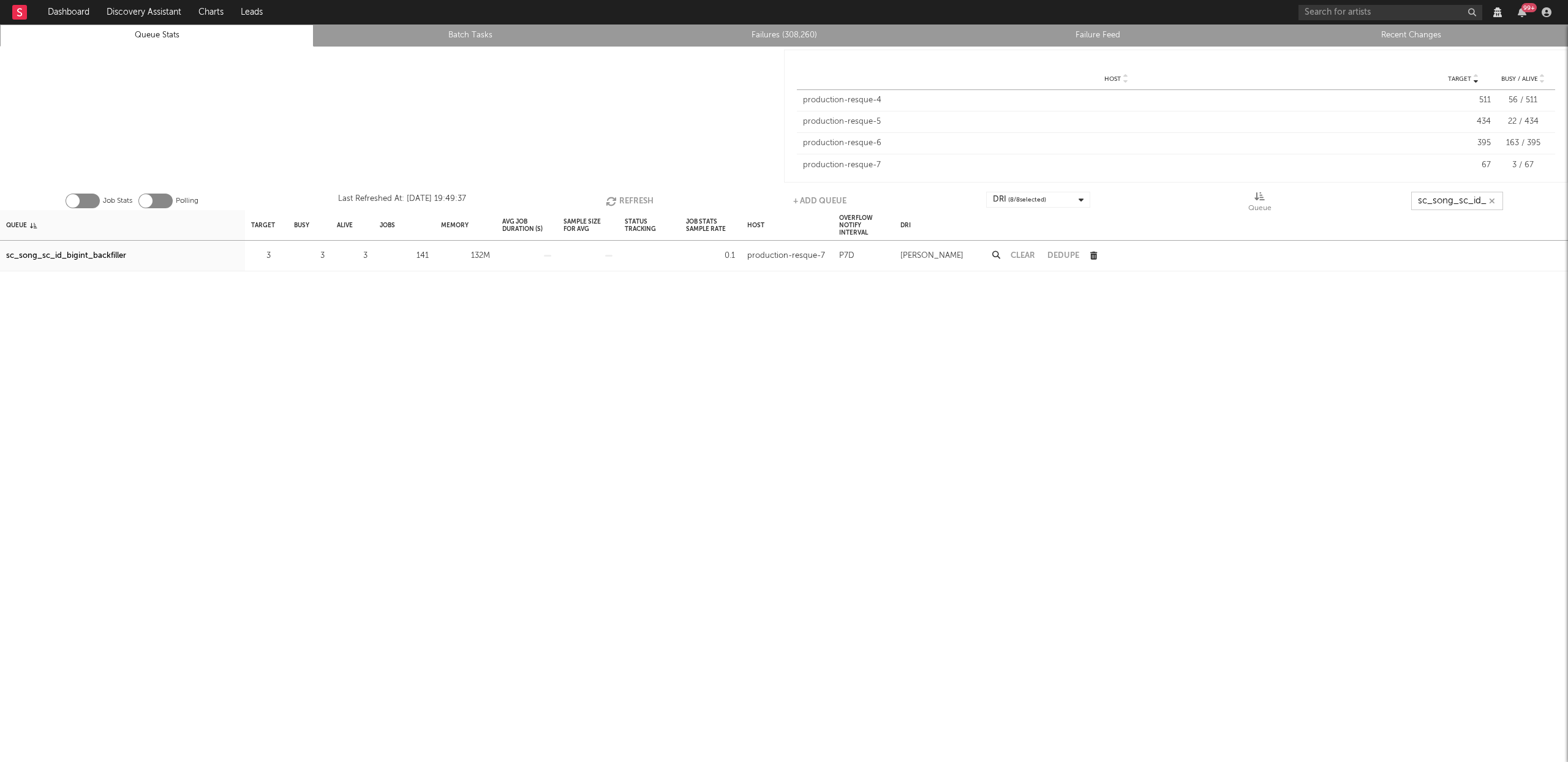
scroll to position [0, 14]
type input "sc_song_sc_id_bac"
click at [1471, 201] on input "sc_song_sc_id_bac" at bounding box center [1457, 200] width 92 height 18
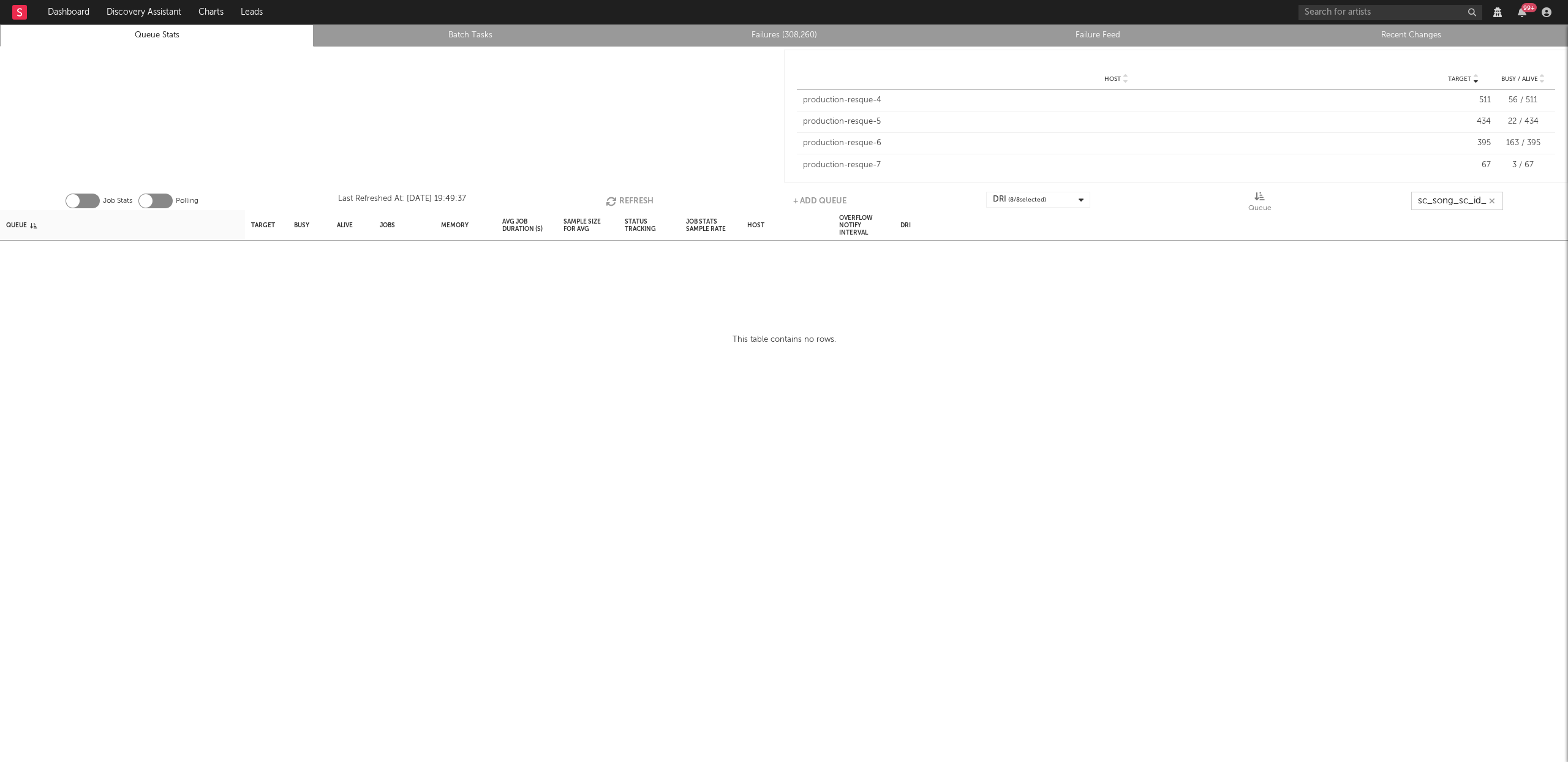
click at [1471, 201] on input "sc_song_sc_id_bac" at bounding box center [1457, 200] width 92 height 18
click at [637, 195] on button "Refresh" at bounding box center [630, 200] width 48 height 18
click at [637, 195] on button "Refresh" at bounding box center [629, 200] width 48 height 18
click at [622, 200] on button "Refresh" at bounding box center [628, 200] width 48 height 18
click at [645, 201] on button "Refresh" at bounding box center [628, 200] width 48 height 18
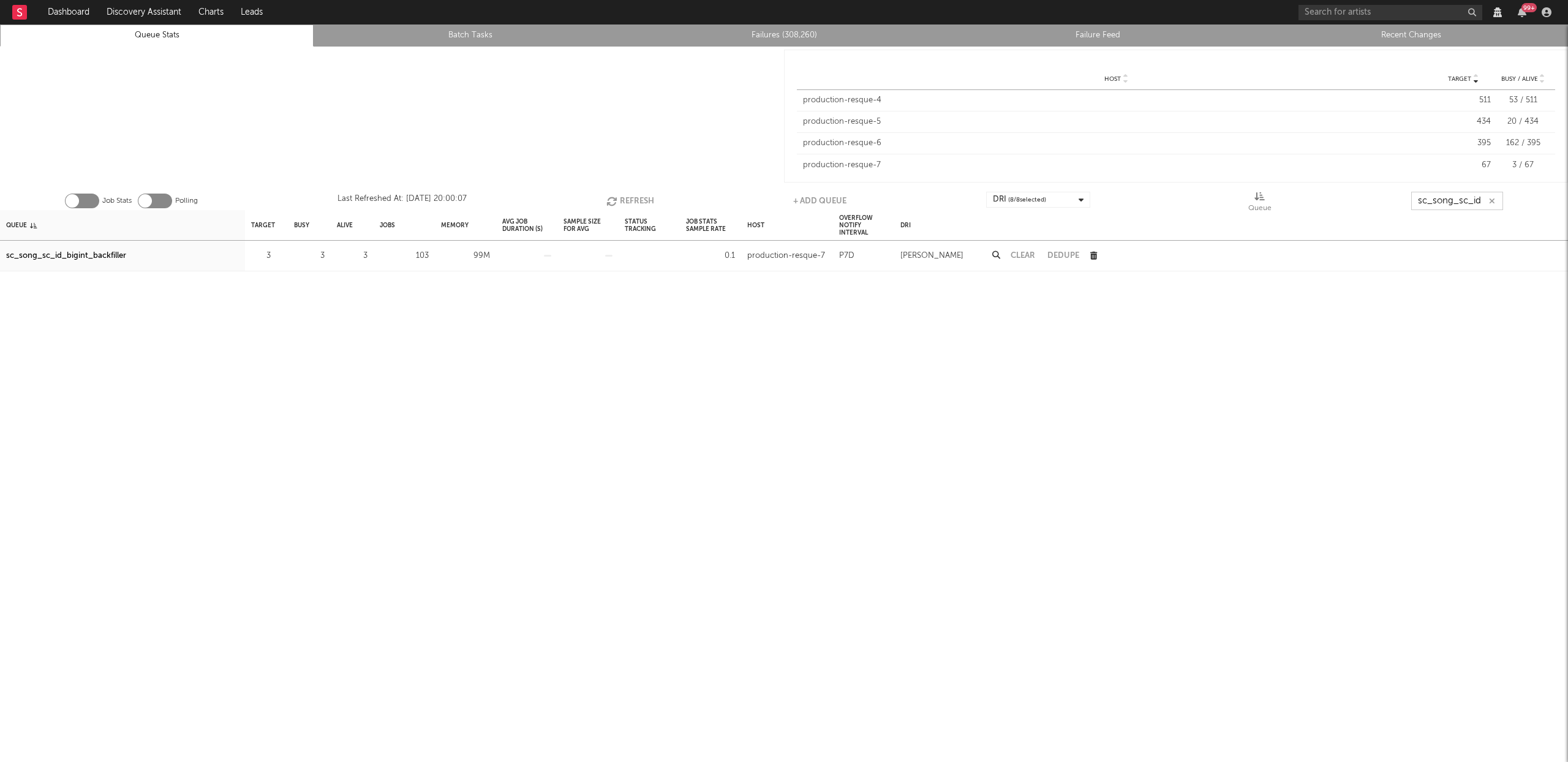
click at [634, 206] on button "Refresh" at bounding box center [630, 200] width 48 height 18
click at [617, 199] on button "Refresh" at bounding box center [630, 200] width 48 height 18
click at [612, 198] on icon "button" at bounding box center [612, 201] width 14 height 10
click at [613, 194] on button "Refresh" at bounding box center [630, 200] width 48 height 18
click at [617, 197] on button "Refresh" at bounding box center [630, 200] width 48 height 18
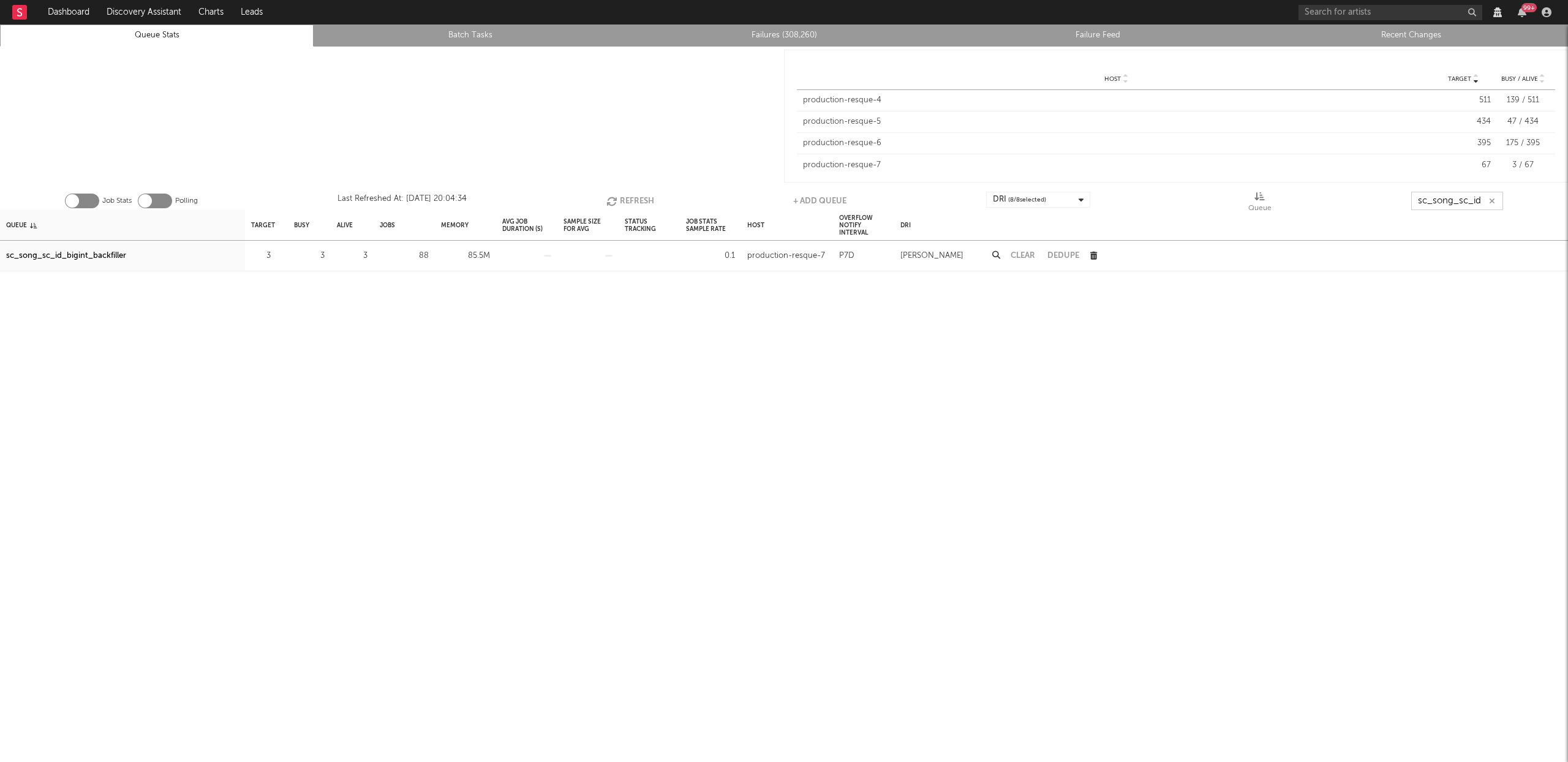
click at [627, 198] on button "Refresh" at bounding box center [630, 200] width 48 height 18
click at [635, 200] on button "Refresh" at bounding box center [630, 200] width 48 height 18
click at [610, 200] on icon "button" at bounding box center [612, 201] width 14 height 10
click at [622, 201] on button "Refresh" at bounding box center [630, 200] width 48 height 18
click at [635, 192] on button "Refresh" at bounding box center [630, 200] width 48 height 18
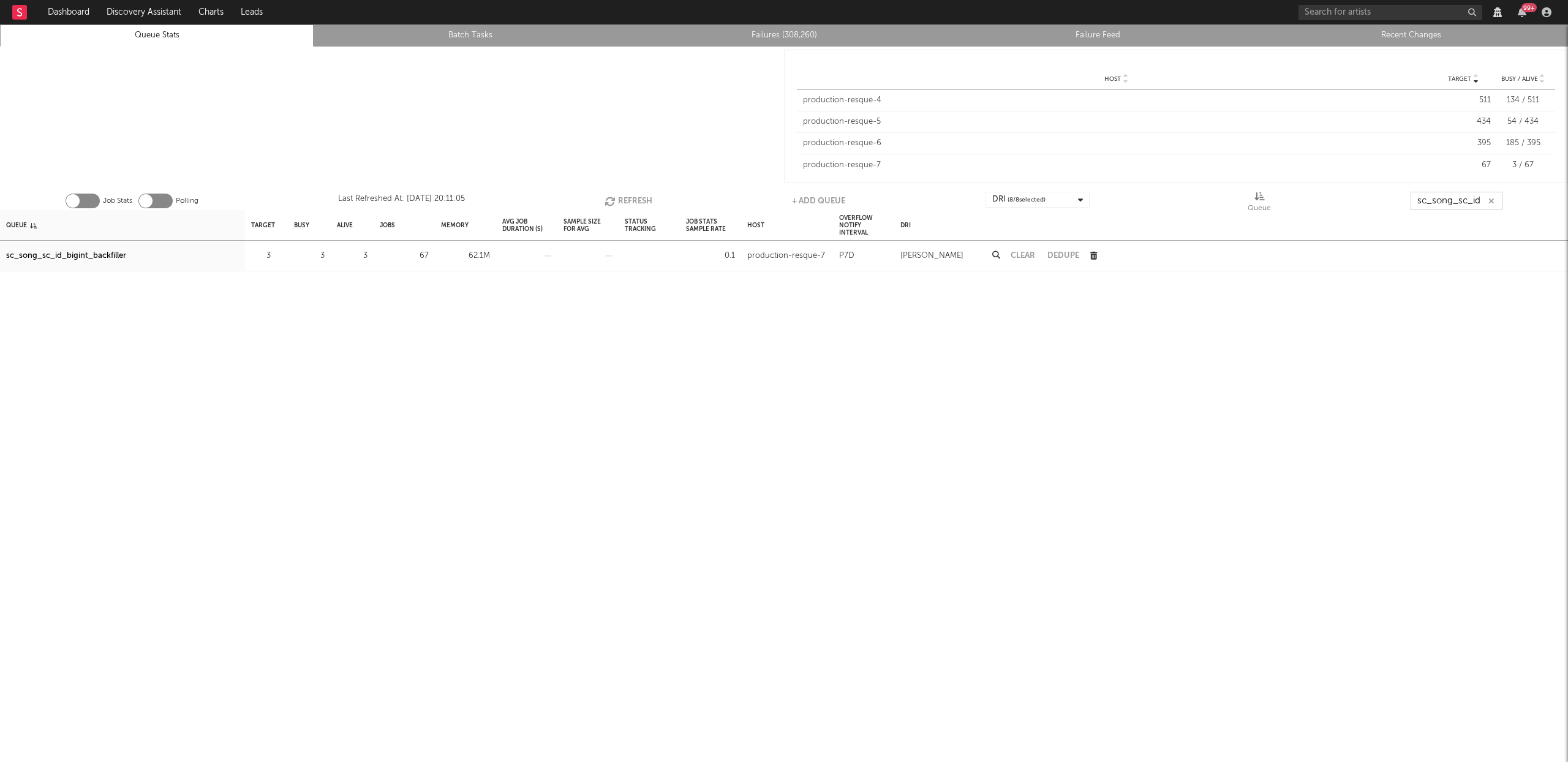
click at [631, 196] on button "Refresh" at bounding box center [628, 200] width 48 height 18
click at [604, 199] on icon "button" at bounding box center [611, 201] width 14 height 10
click at [608, 200] on icon "button" at bounding box center [612, 201] width 14 height 10
click at [631, 203] on button "Refresh" at bounding box center [629, 200] width 48 height 18
click at [637, 198] on button "Refresh" at bounding box center [628, 200] width 48 height 18
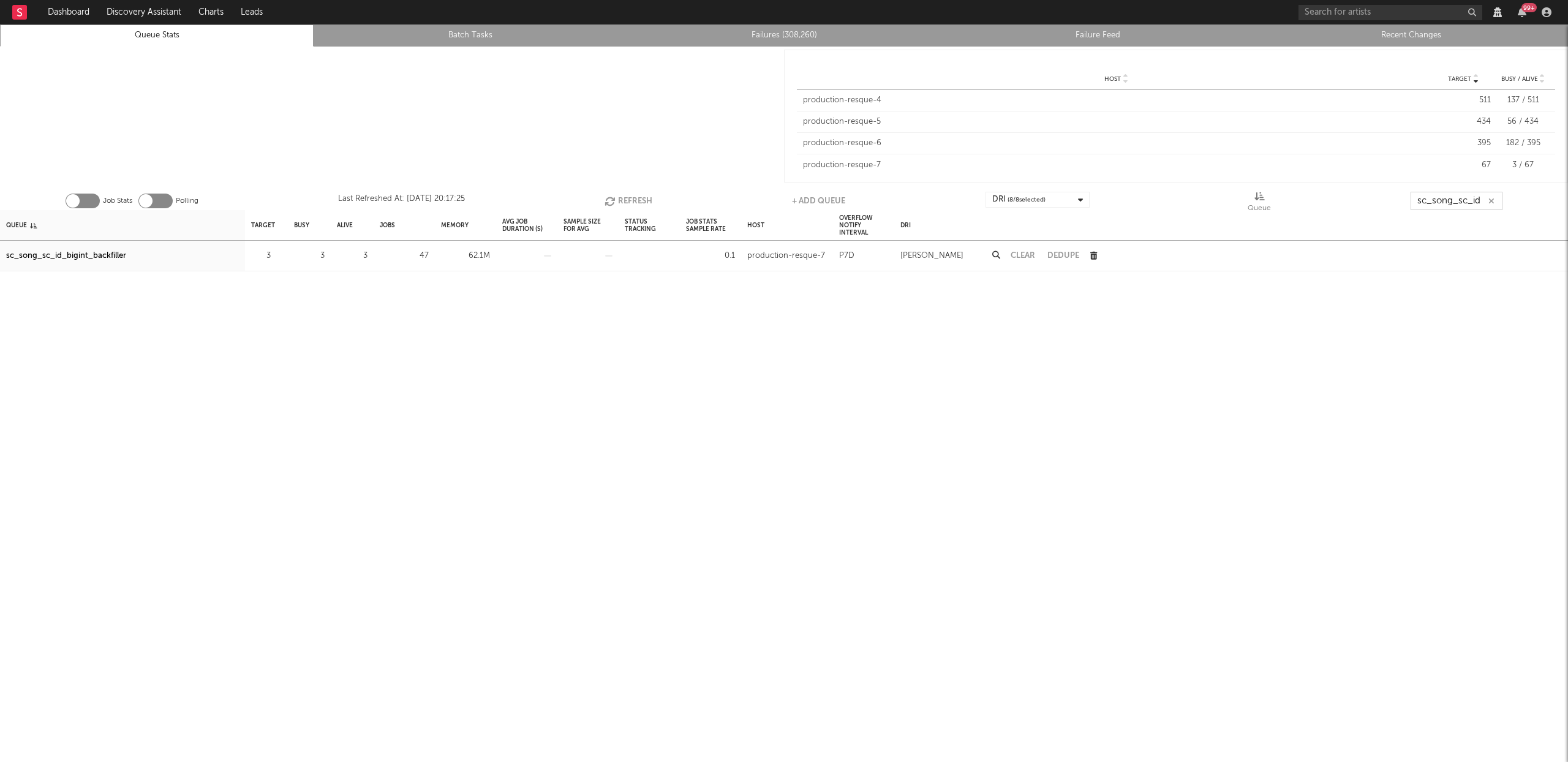
click at [633, 204] on button "Refresh" at bounding box center [628, 200] width 48 height 18
click at [1468, 202] on input "sc_song_sc_id" at bounding box center [1457, 200] width 92 height 18
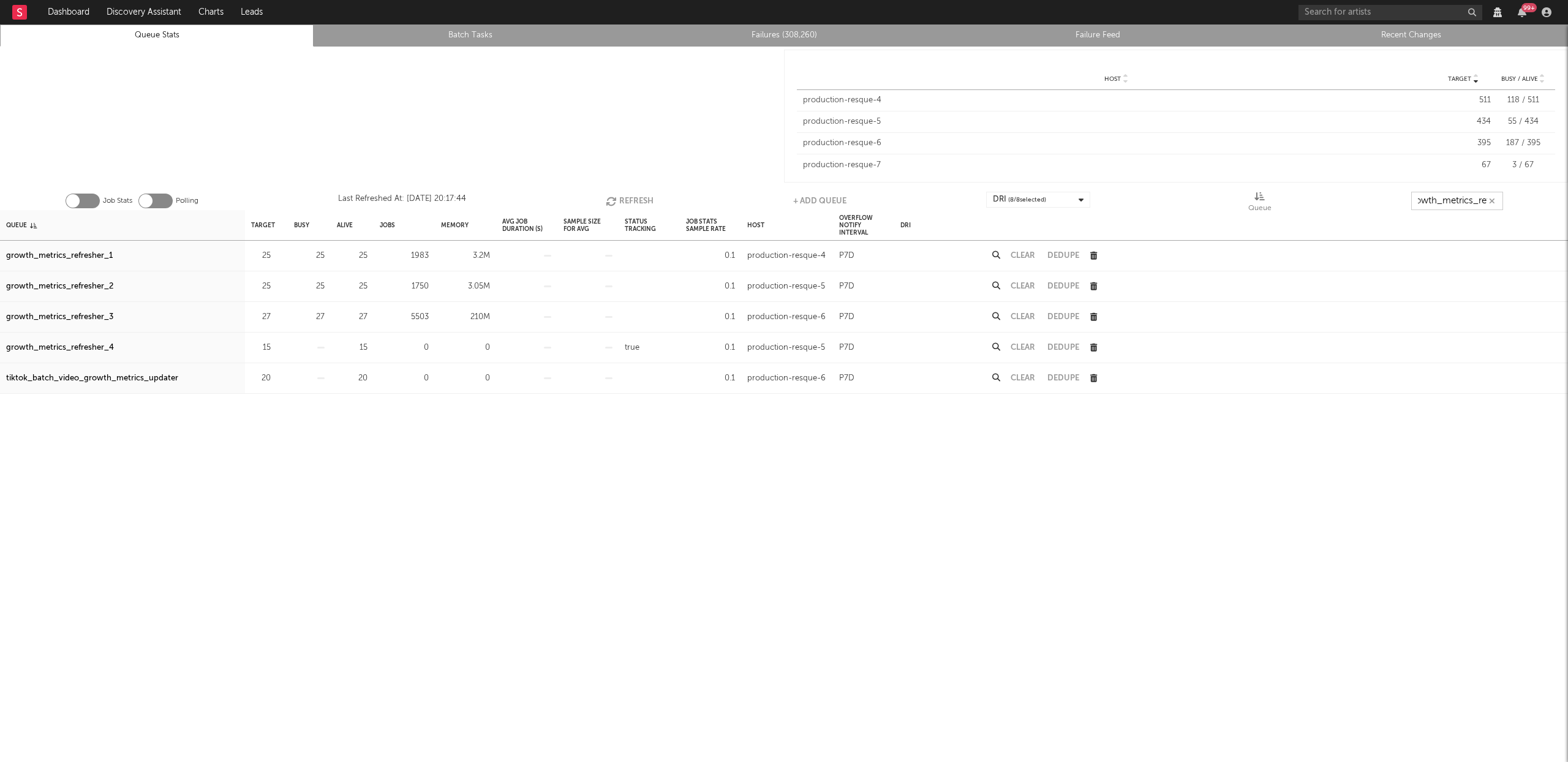
scroll to position [0, 14]
click at [628, 198] on button "Refresh" at bounding box center [630, 200] width 48 height 18
click at [635, 198] on button "Refresh" at bounding box center [628, 200] width 48 height 18
click at [617, 202] on button "Refresh" at bounding box center [628, 200] width 48 height 18
click at [1018, 316] on button "Clear" at bounding box center [1023, 317] width 25 height 8
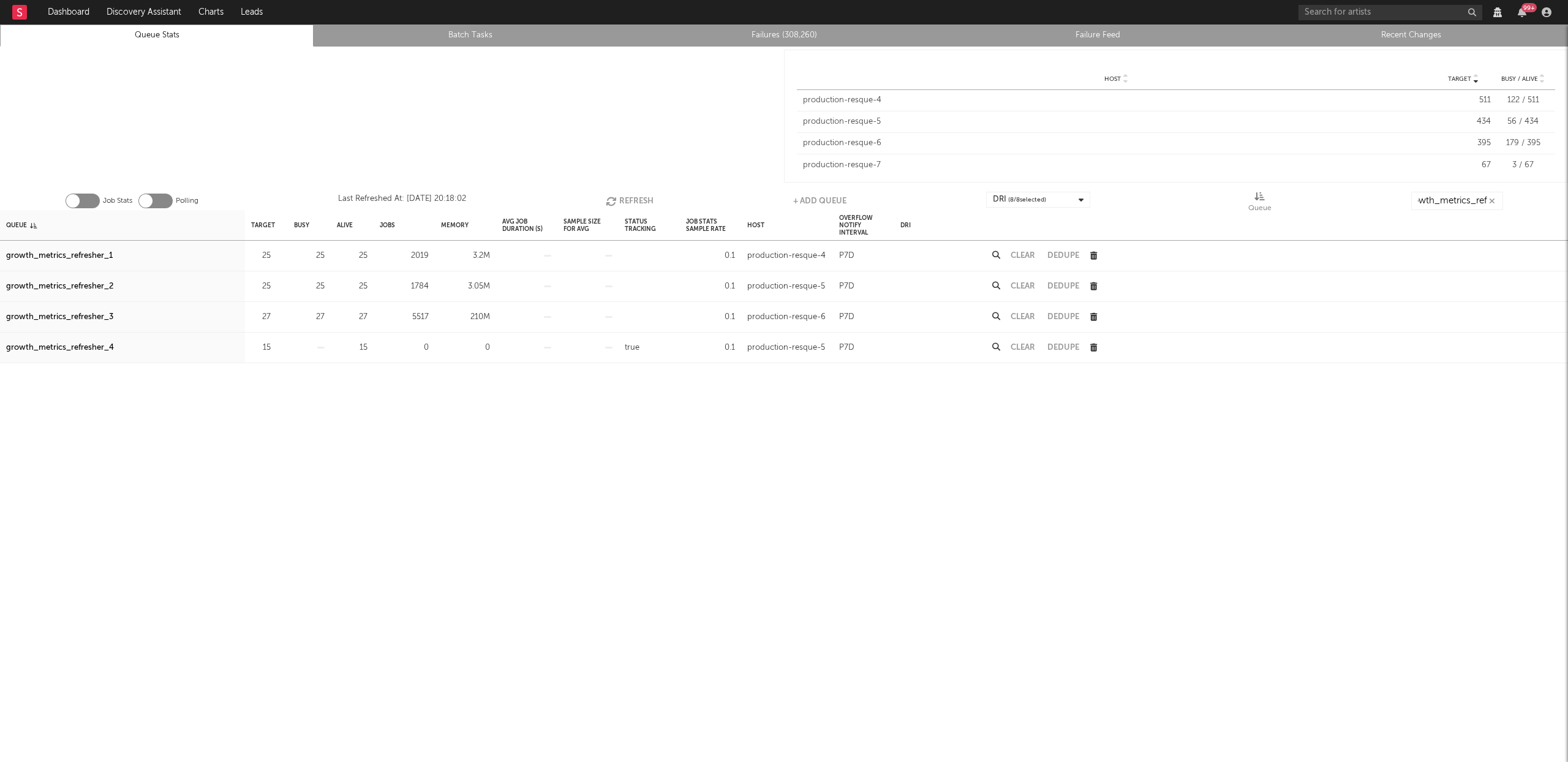
scroll to position [0, 0]
click at [627, 200] on button "Refresh" at bounding box center [630, 200] width 48 height 18
click at [627, 200] on button "Refresh" at bounding box center [628, 200] width 48 height 18
click at [1458, 195] on input "growth_metrics_ref" at bounding box center [1456, 200] width 92 height 18
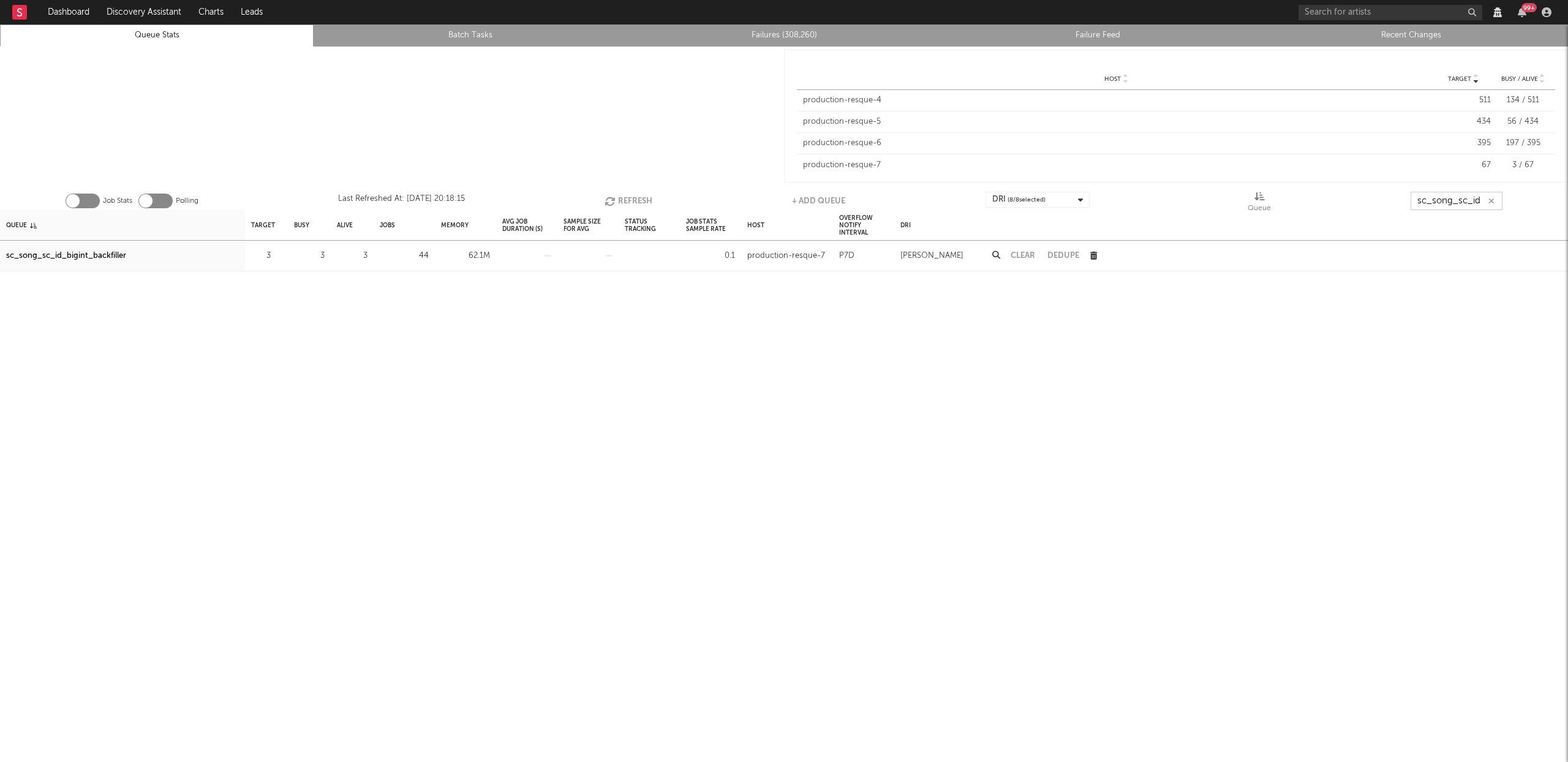
click at [613, 198] on icon "button" at bounding box center [611, 201] width 14 height 10
click at [623, 195] on button "Refresh" at bounding box center [629, 200] width 48 height 18
click at [630, 200] on button "Refresh" at bounding box center [630, 200] width 48 height 18
click at [623, 199] on button "Refresh" at bounding box center [628, 200] width 48 height 18
click at [627, 193] on button "Refresh" at bounding box center [630, 200] width 48 height 18
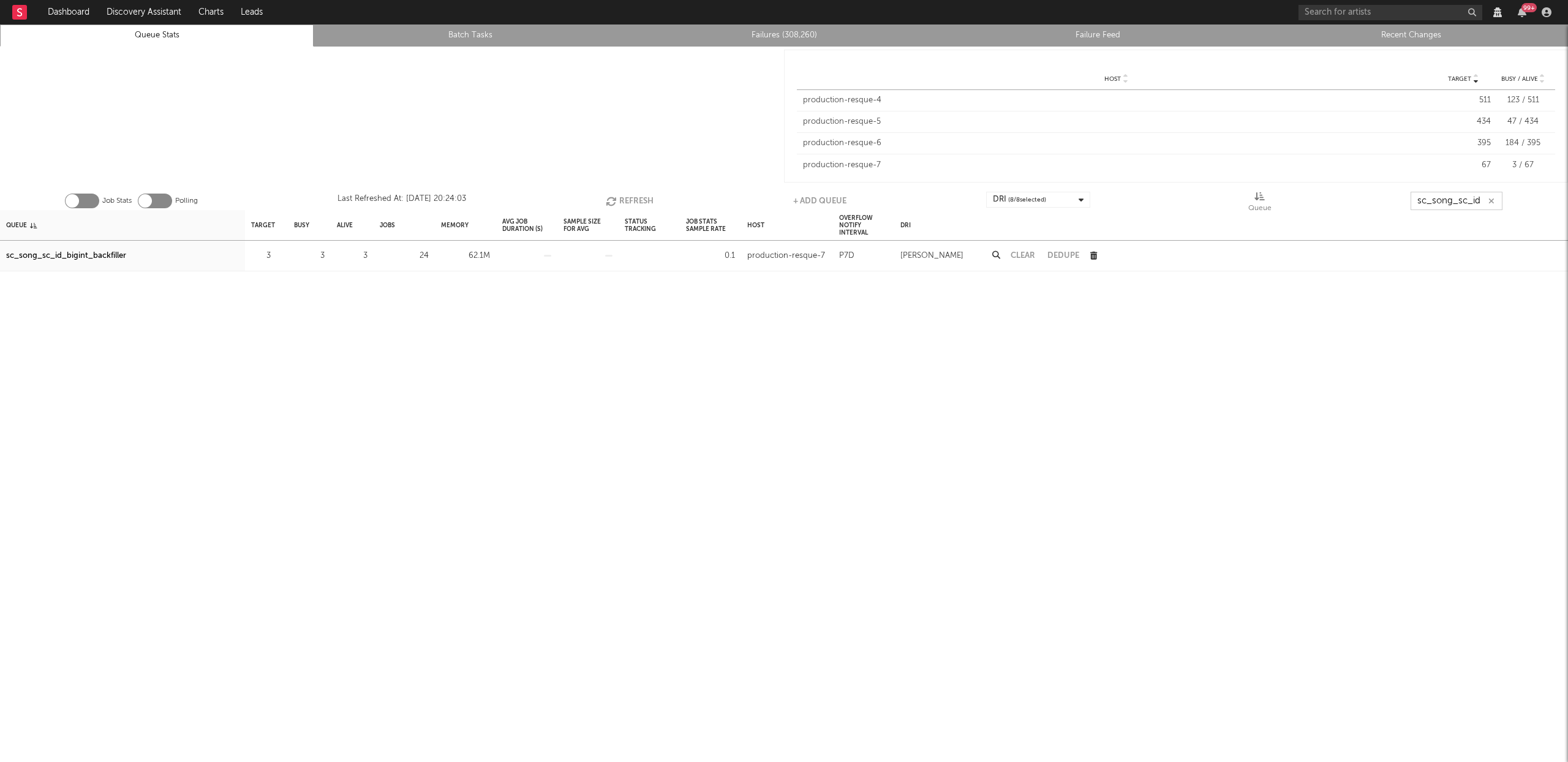
click at [622, 198] on button "Refresh" at bounding box center [630, 200] width 48 height 18
click at [637, 206] on button "Refresh" at bounding box center [630, 200] width 48 height 18
click at [635, 198] on button "Refresh" at bounding box center [630, 200] width 48 height 18
click at [645, 199] on button "Refresh" at bounding box center [630, 200] width 48 height 18
click at [626, 201] on button "Refresh" at bounding box center [630, 200] width 48 height 18
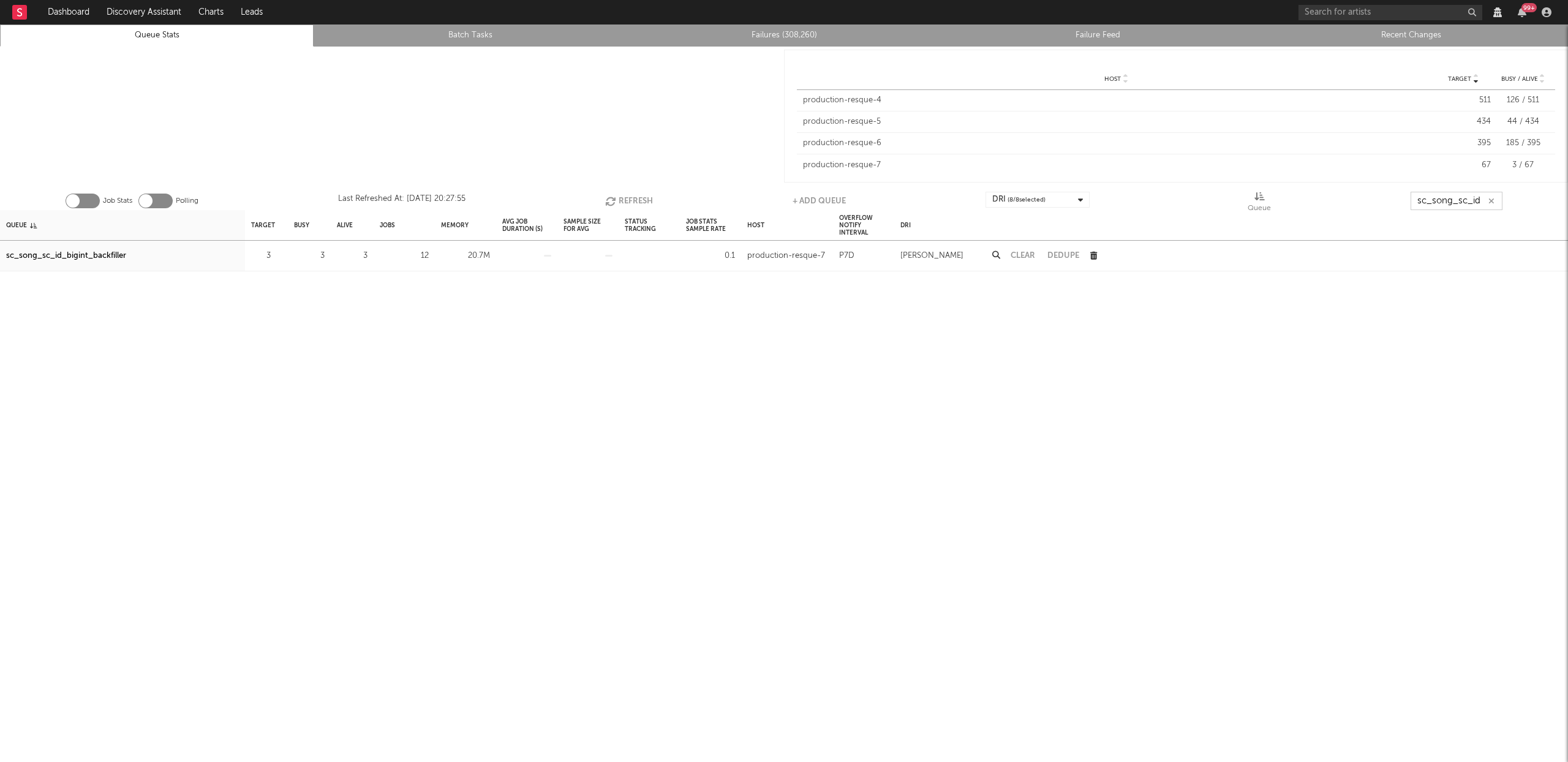
click at [613, 201] on icon "button" at bounding box center [612, 201] width 14 height 10
click at [616, 198] on icon "button" at bounding box center [613, 201] width 14 height 10
click at [637, 198] on button "Refresh" at bounding box center [630, 200] width 48 height 18
click at [636, 198] on button "Refresh" at bounding box center [630, 200] width 48 height 18
click at [622, 203] on button "Refresh" at bounding box center [630, 200] width 48 height 18
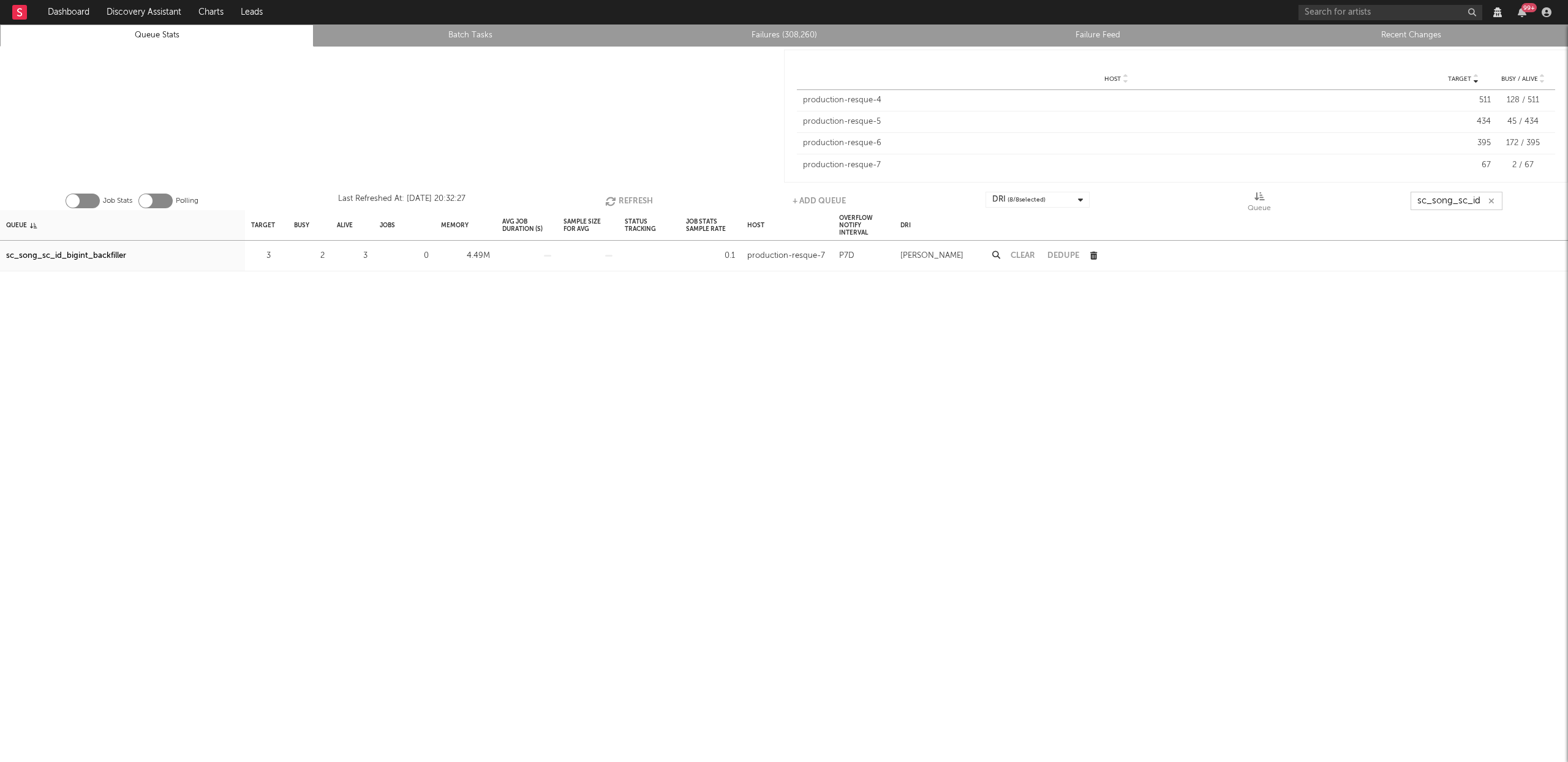
click at [619, 197] on button "Refresh" at bounding box center [629, 200] width 48 height 18
click at [633, 198] on button "Refresh" at bounding box center [630, 200] width 48 height 18
click at [627, 204] on button "Refresh" at bounding box center [630, 200] width 48 height 18
click at [620, 203] on button "Refresh" at bounding box center [630, 200] width 48 height 18
click at [1476, 200] on input "sc_song_sc_id" at bounding box center [1456, 200] width 92 height 18
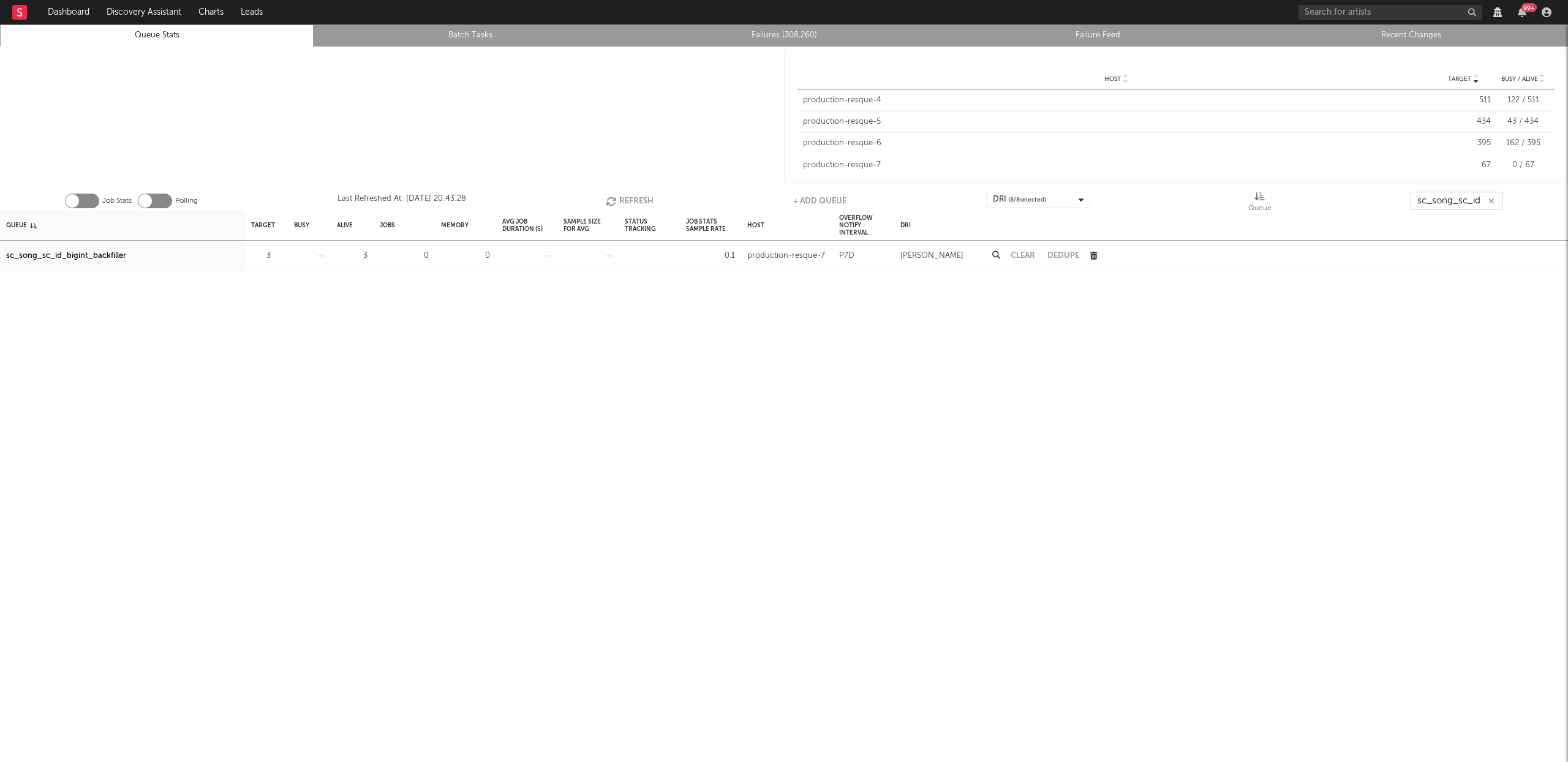
click at [1476, 200] on input "sc_song_sc_id" at bounding box center [1456, 200] width 92 height 18
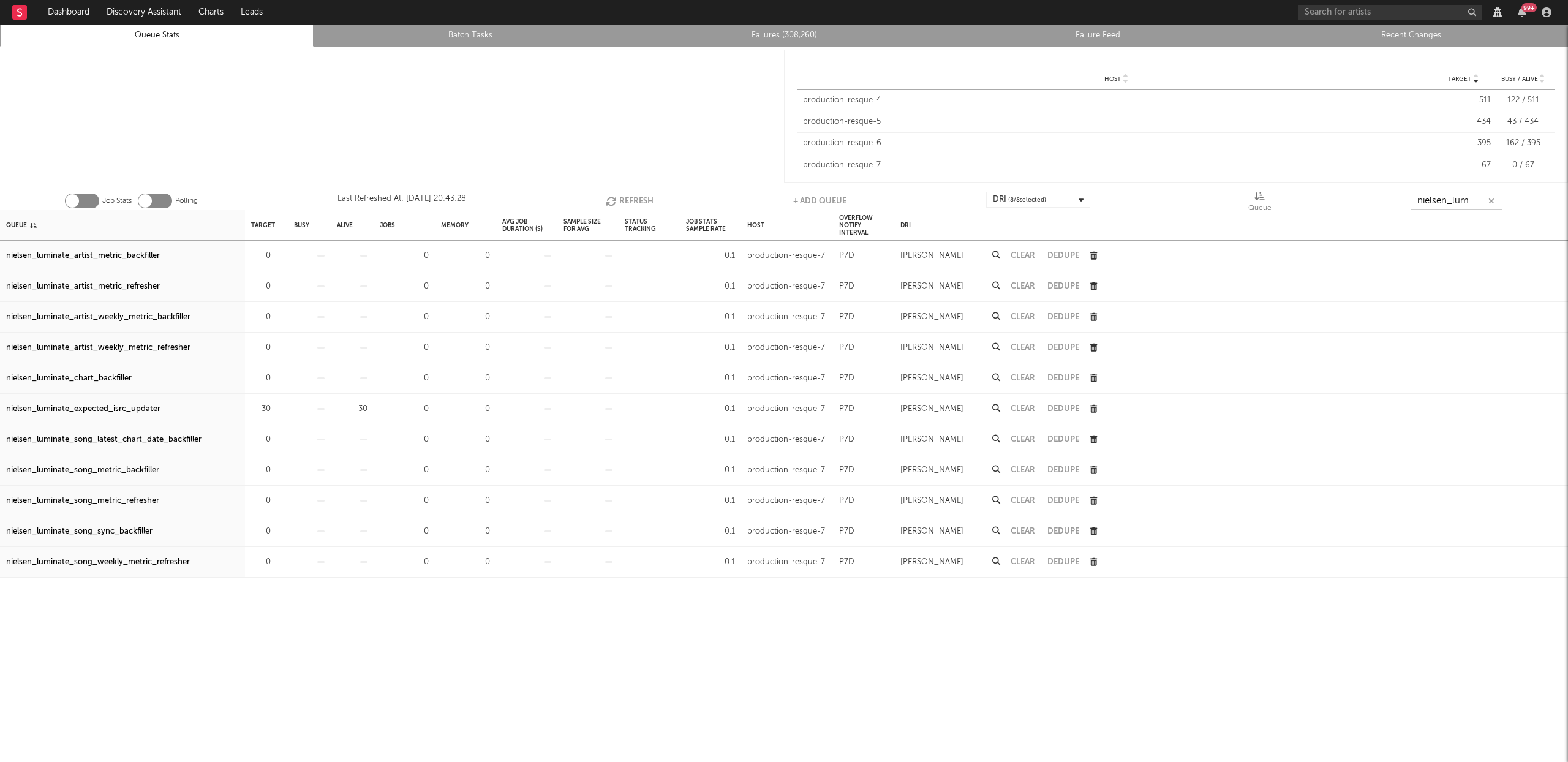
click at [634, 201] on button "Refresh" at bounding box center [630, 200] width 48 height 18
click at [1460, 199] on input "nielsen_lum" at bounding box center [1456, 200] width 92 height 18
click at [1460, 199] on input "nielsen_lum" at bounding box center [1457, 200] width 92 height 18
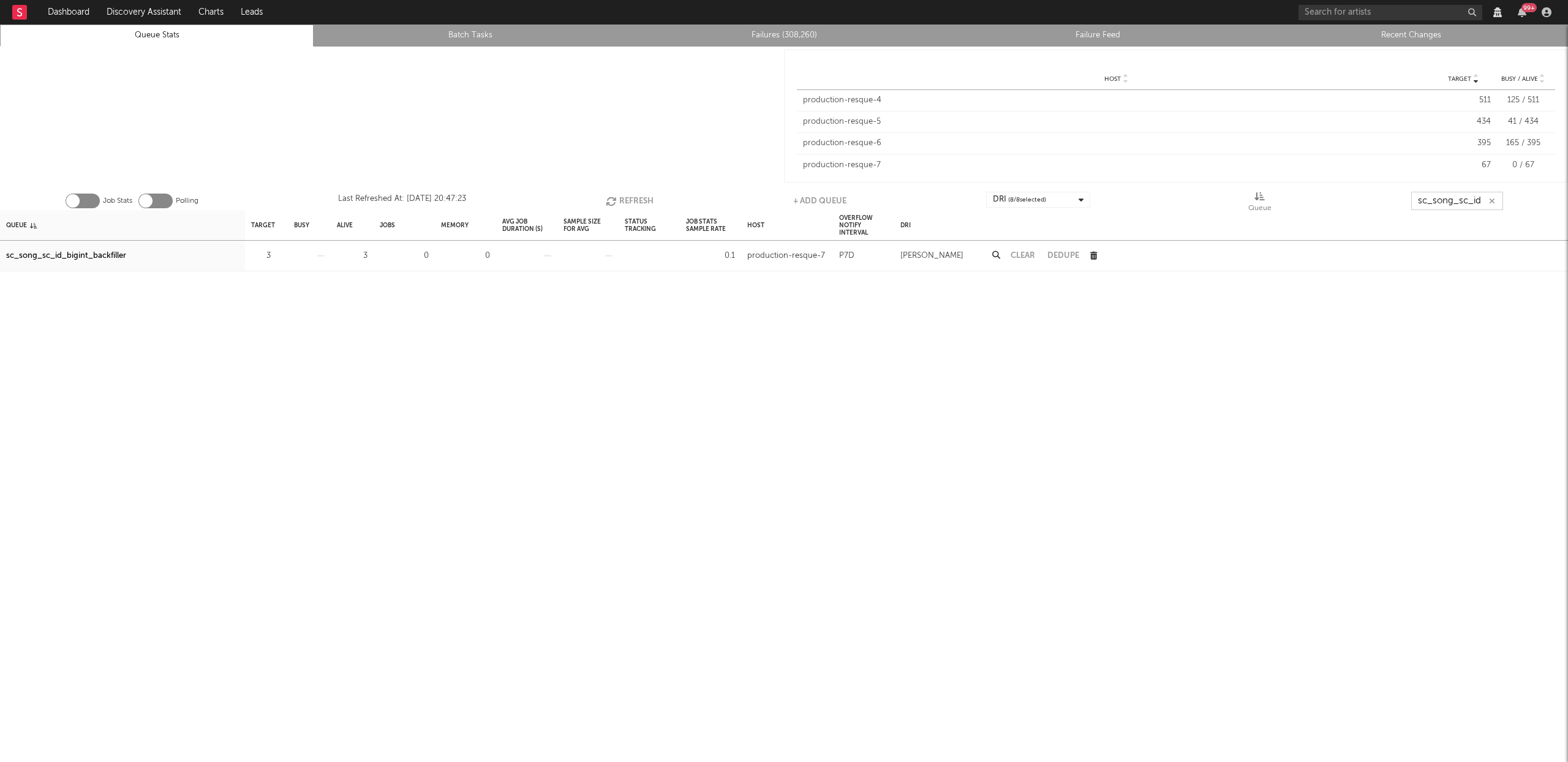
type input "sc_song_sc_id"
click at [637, 198] on button "Refresh" at bounding box center [630, 200] width 48 height 18
